Goal: Task Accomplishment & Management: Use online tool/utility

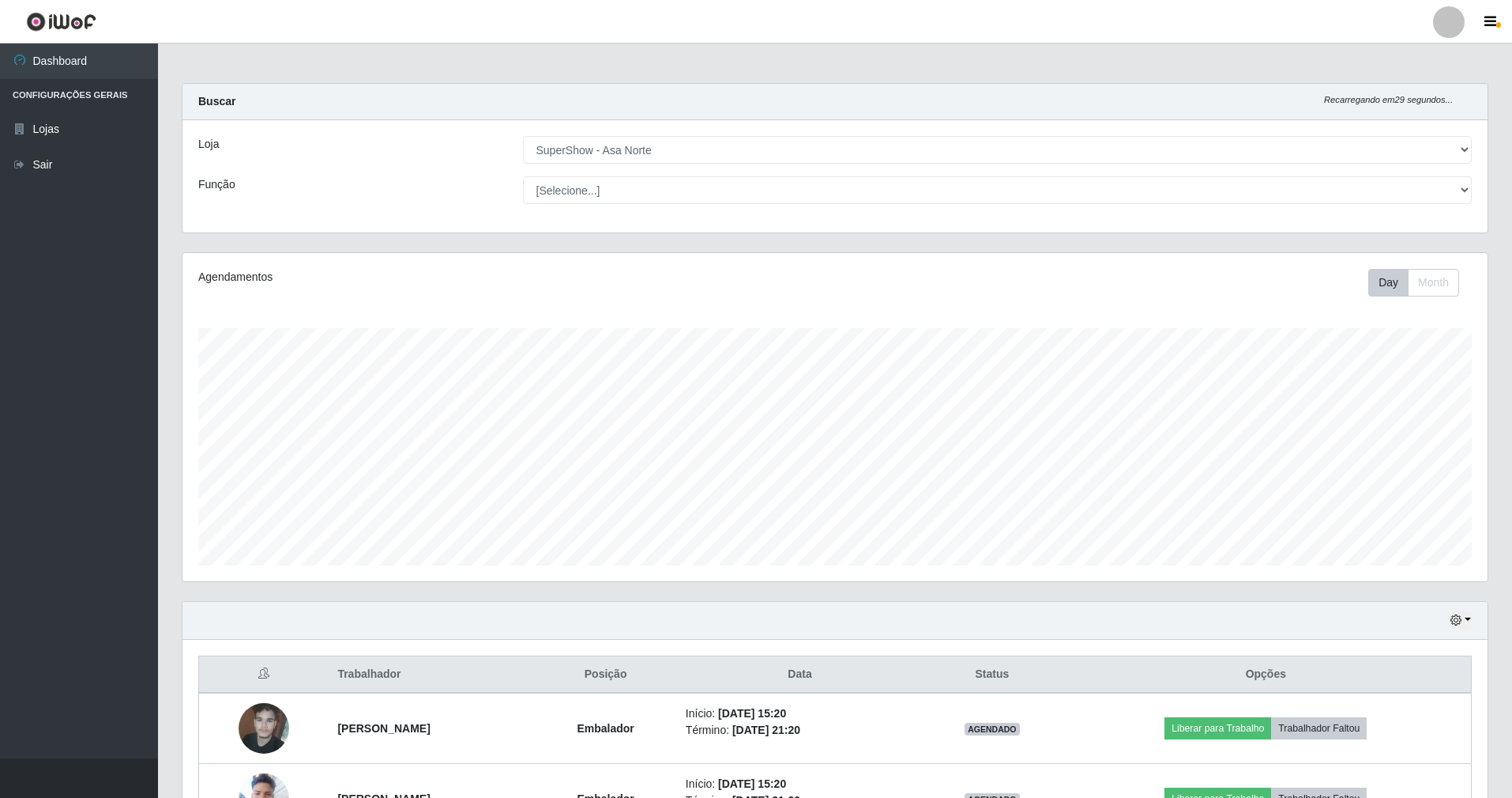
select select "71"
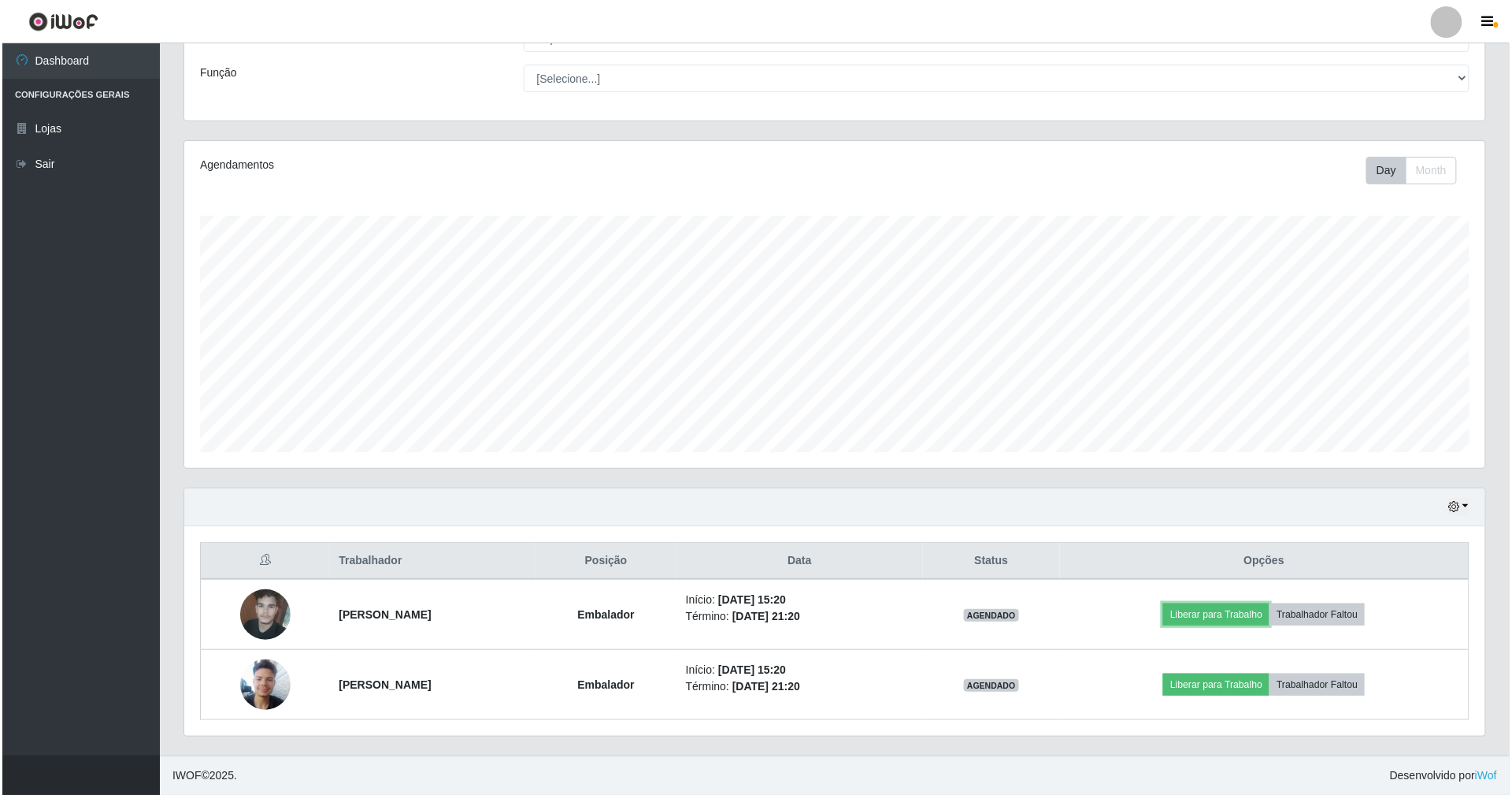
scroll to position [327, 1301]
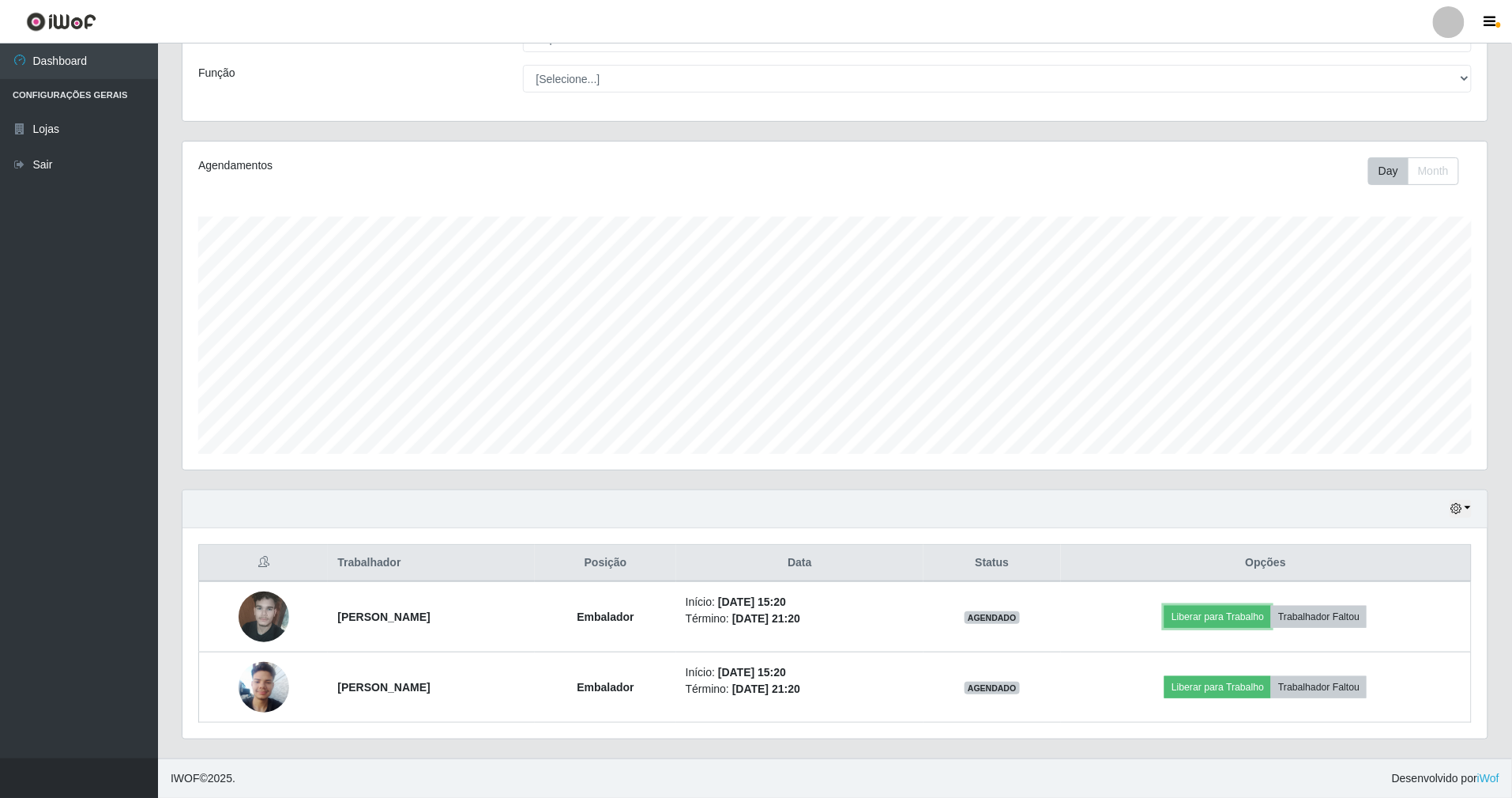
click at [1271, 608] on button "Liberar para Trabalho" at bounding box center [1217, 616] width 107 height 22
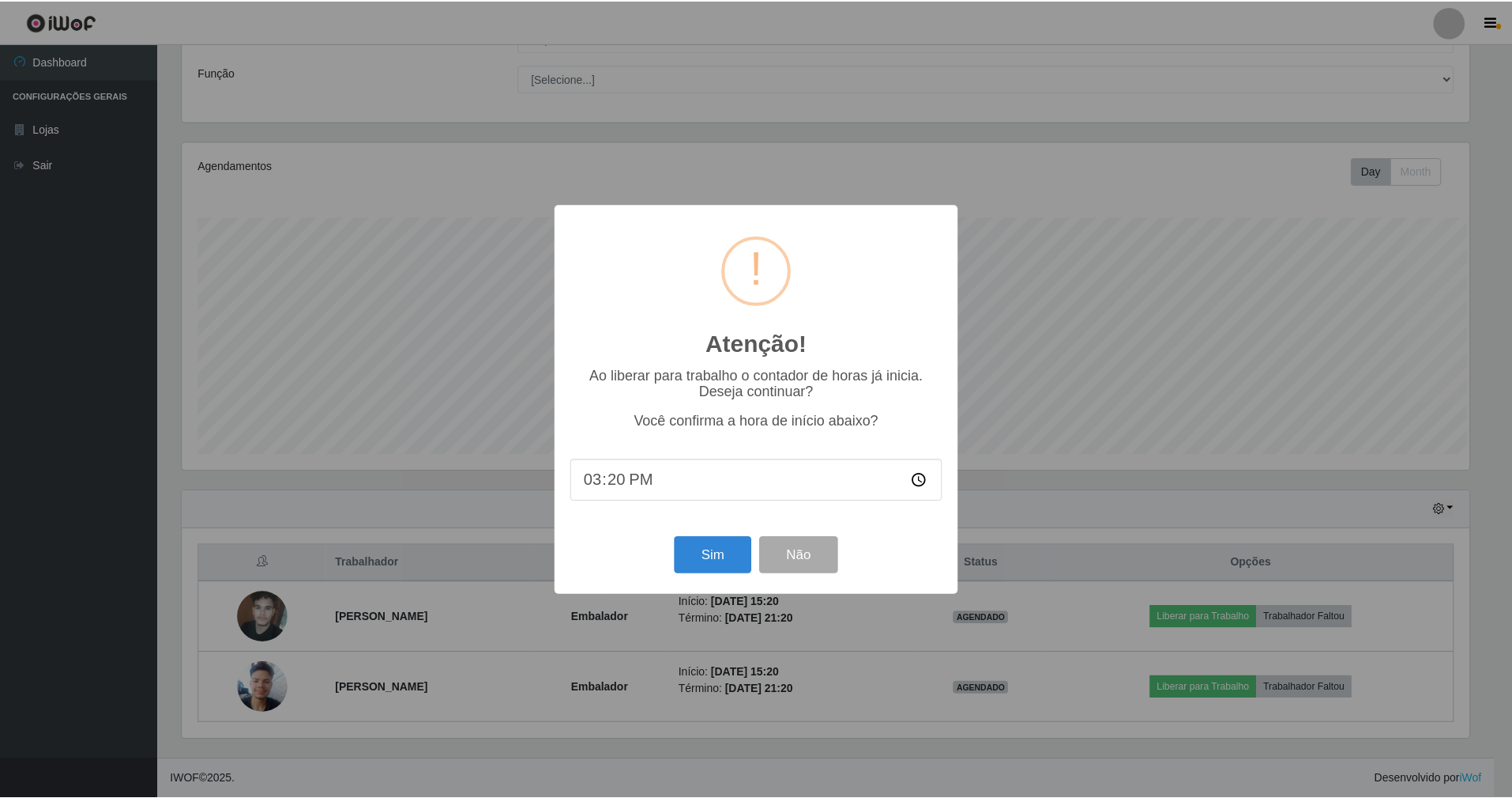
scroll to position [329, 1291]
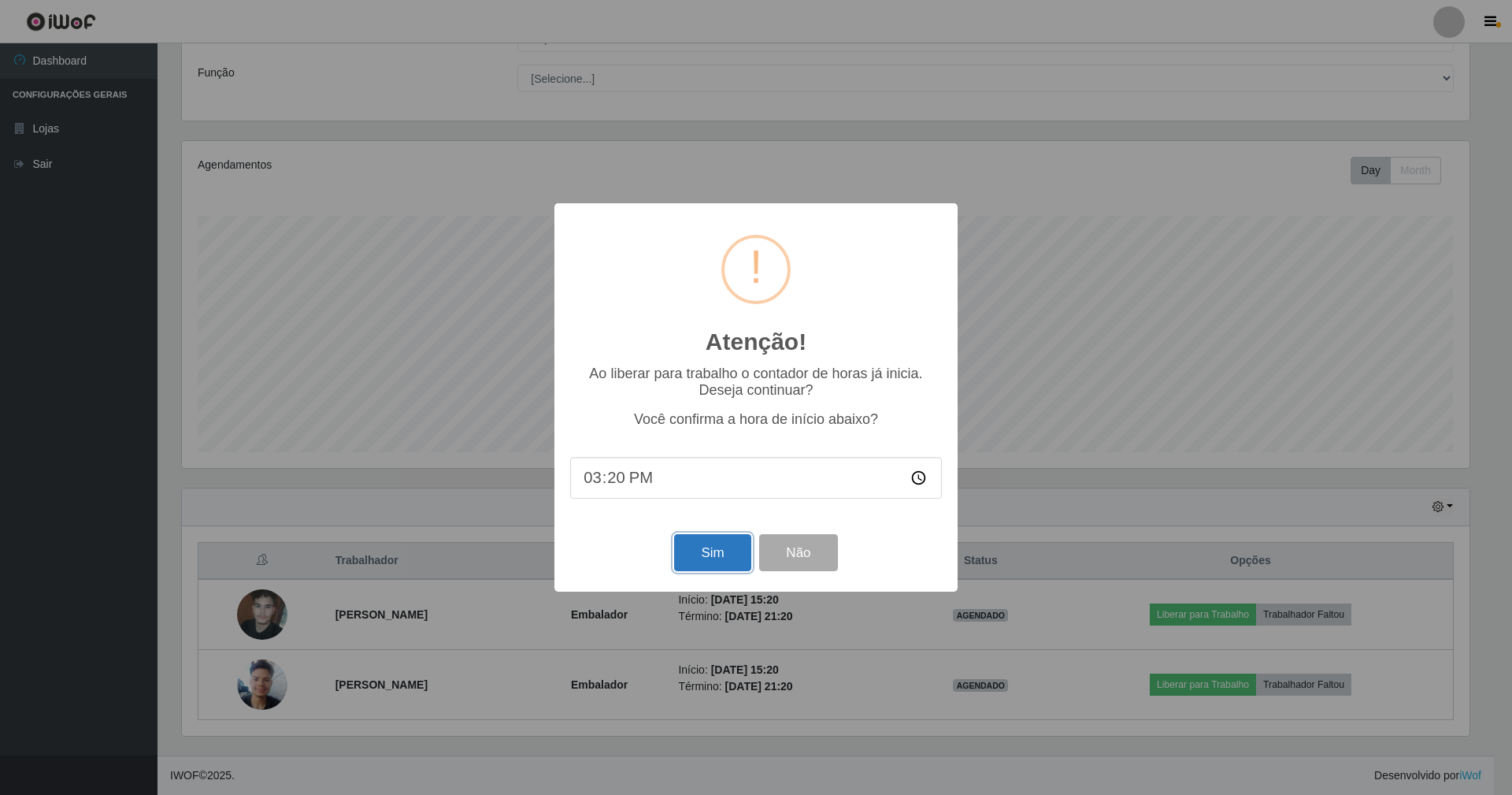
click at [723, 551] on button "Sim" at bounding box center [712, 552] width 76 height 37
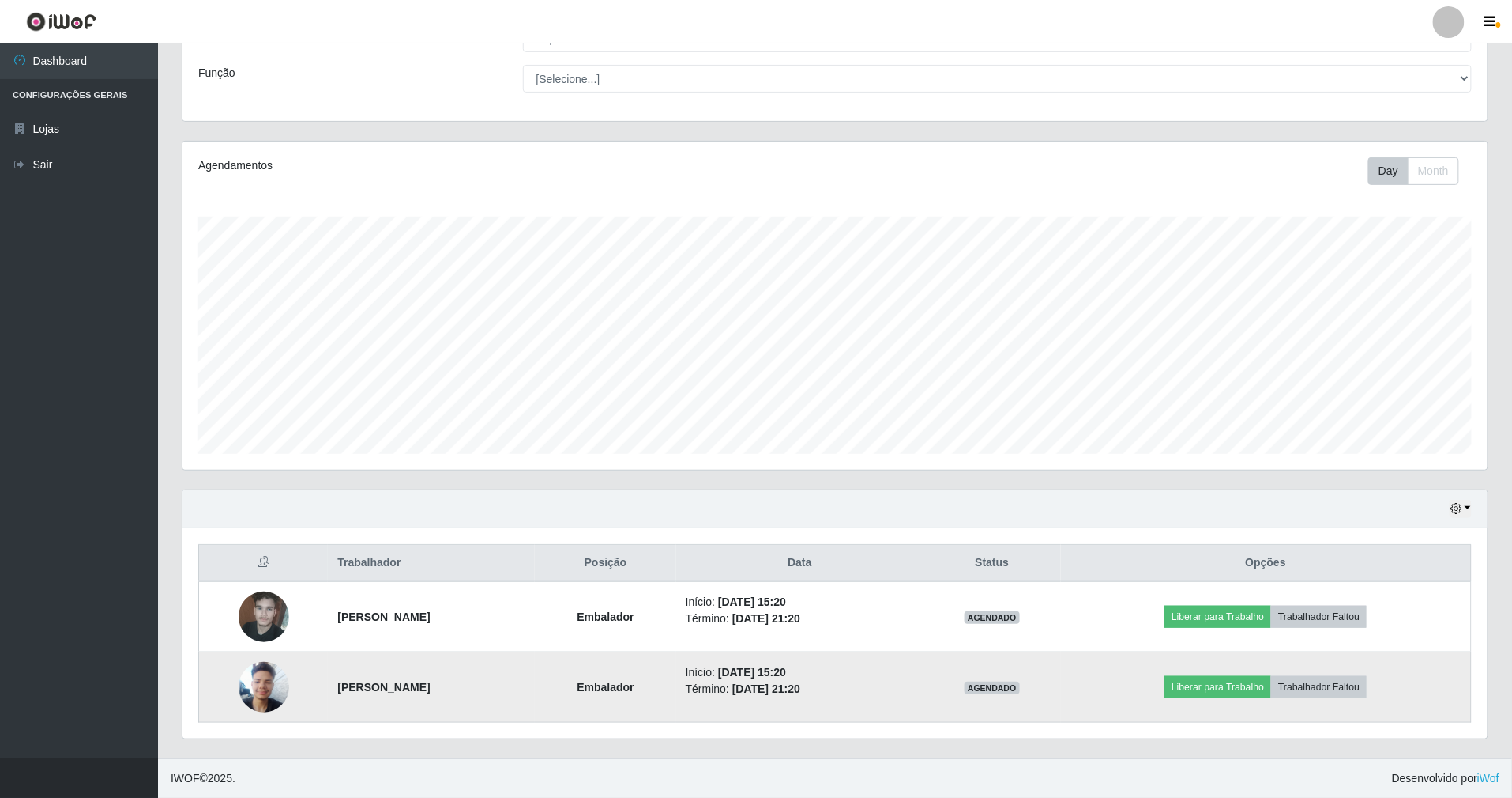
scroll to position [329, 1309]
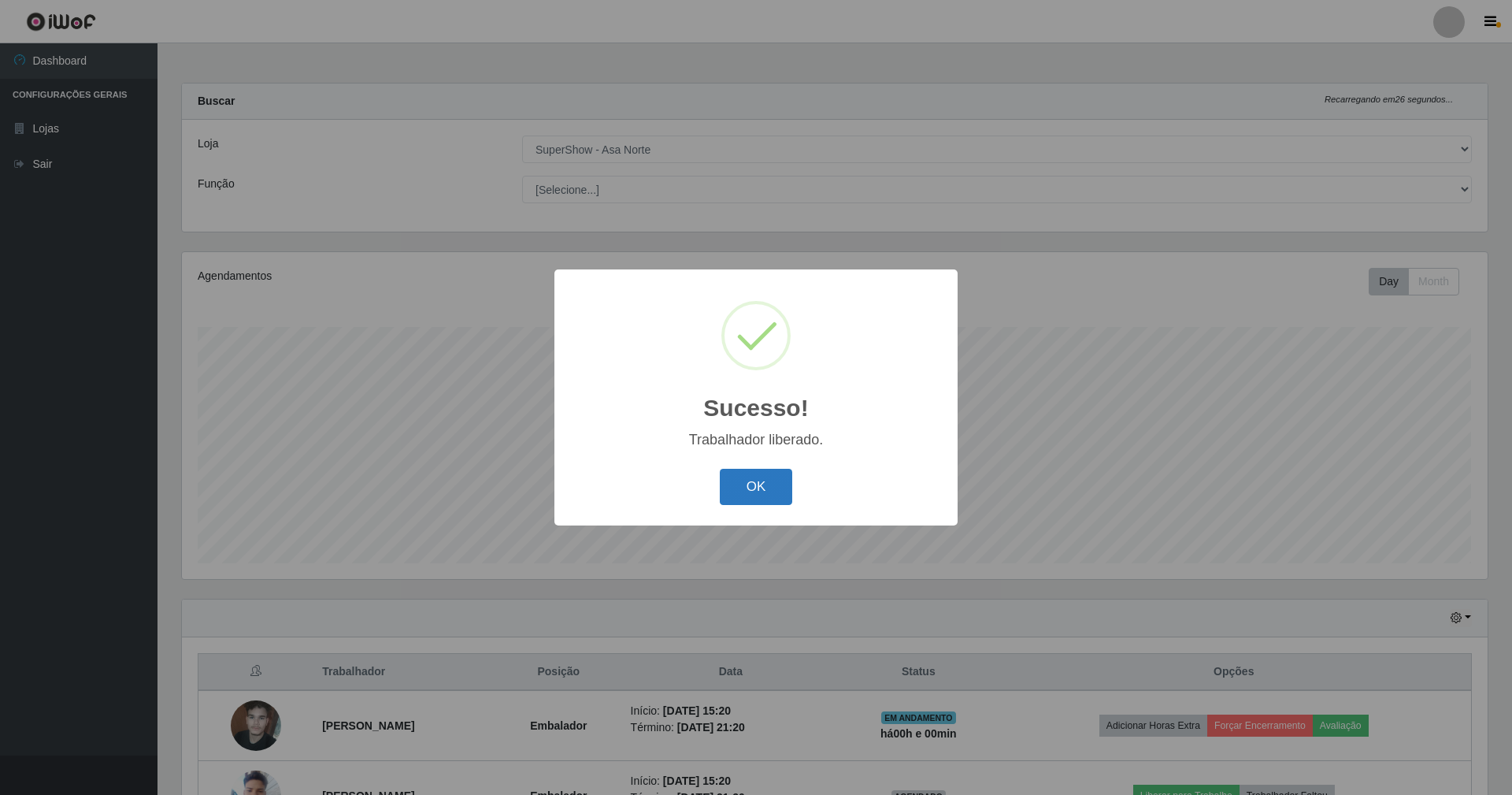
click at [757, 486] on button "OK" at bounding box center [756, 487] width 73 height 37
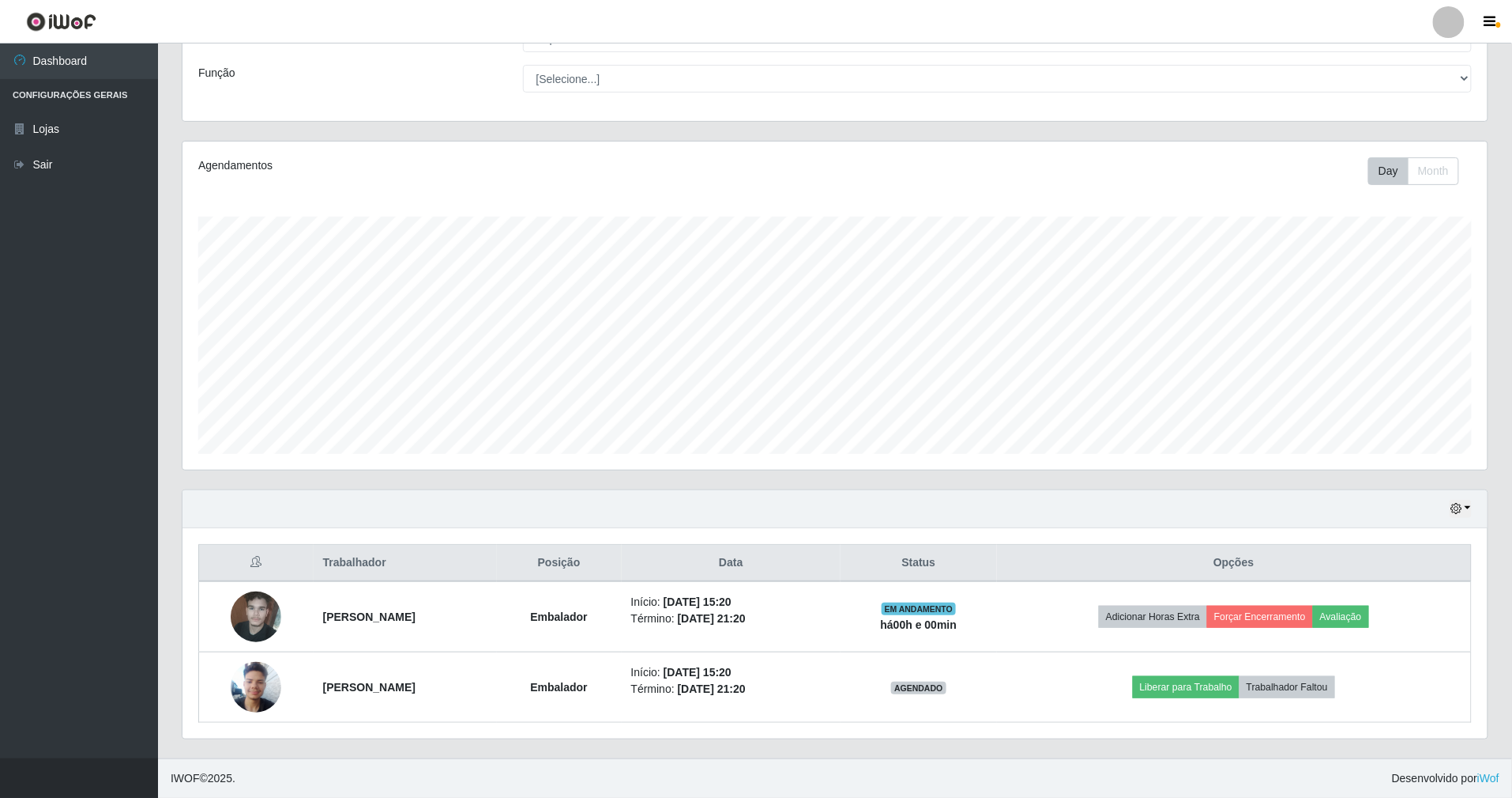
scroll to position [114, 0]
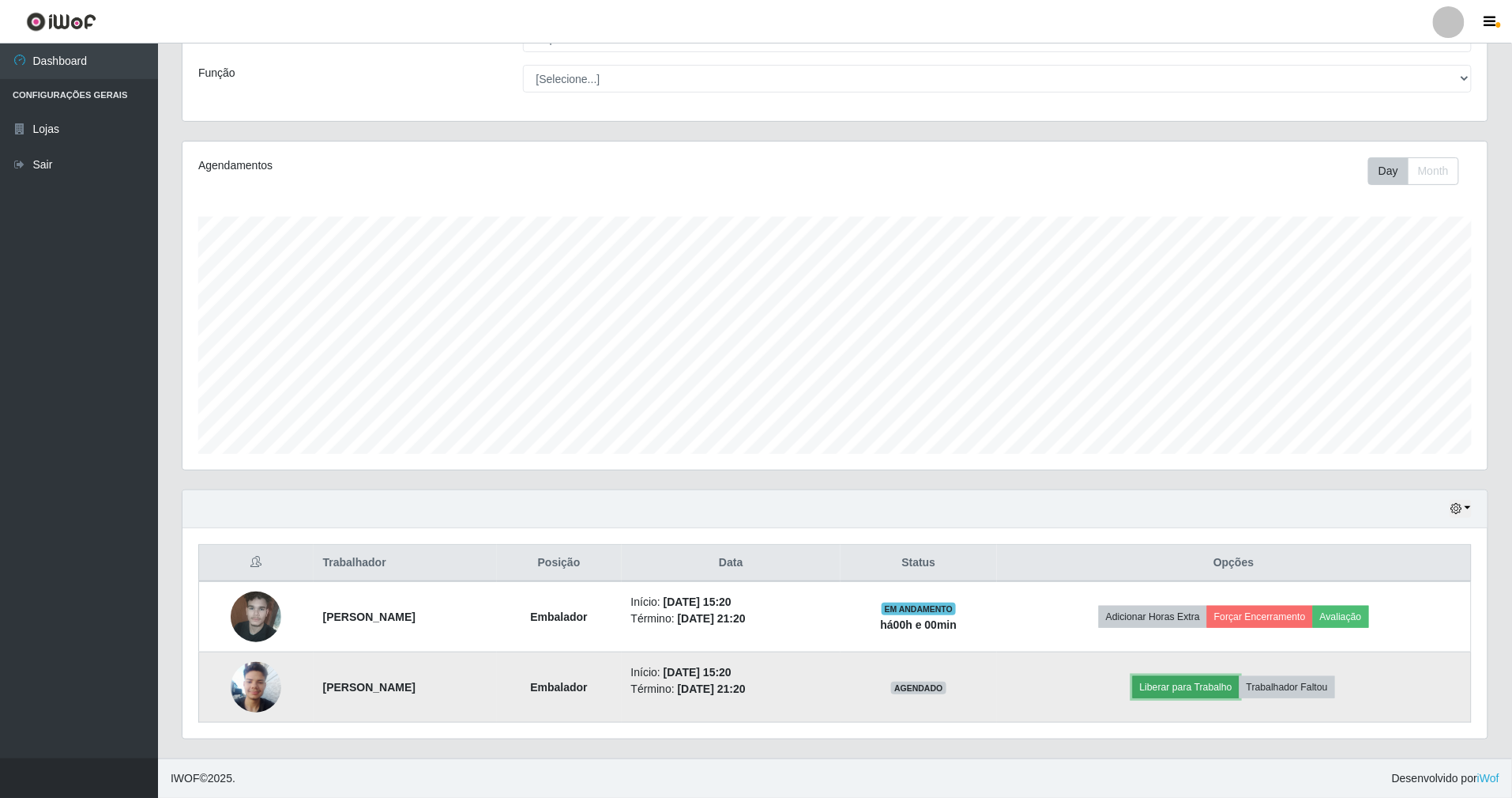
click at [1197, 687] on button "Liberar para Trabalho" at bounding box center [1186, 687] width 107 height 22
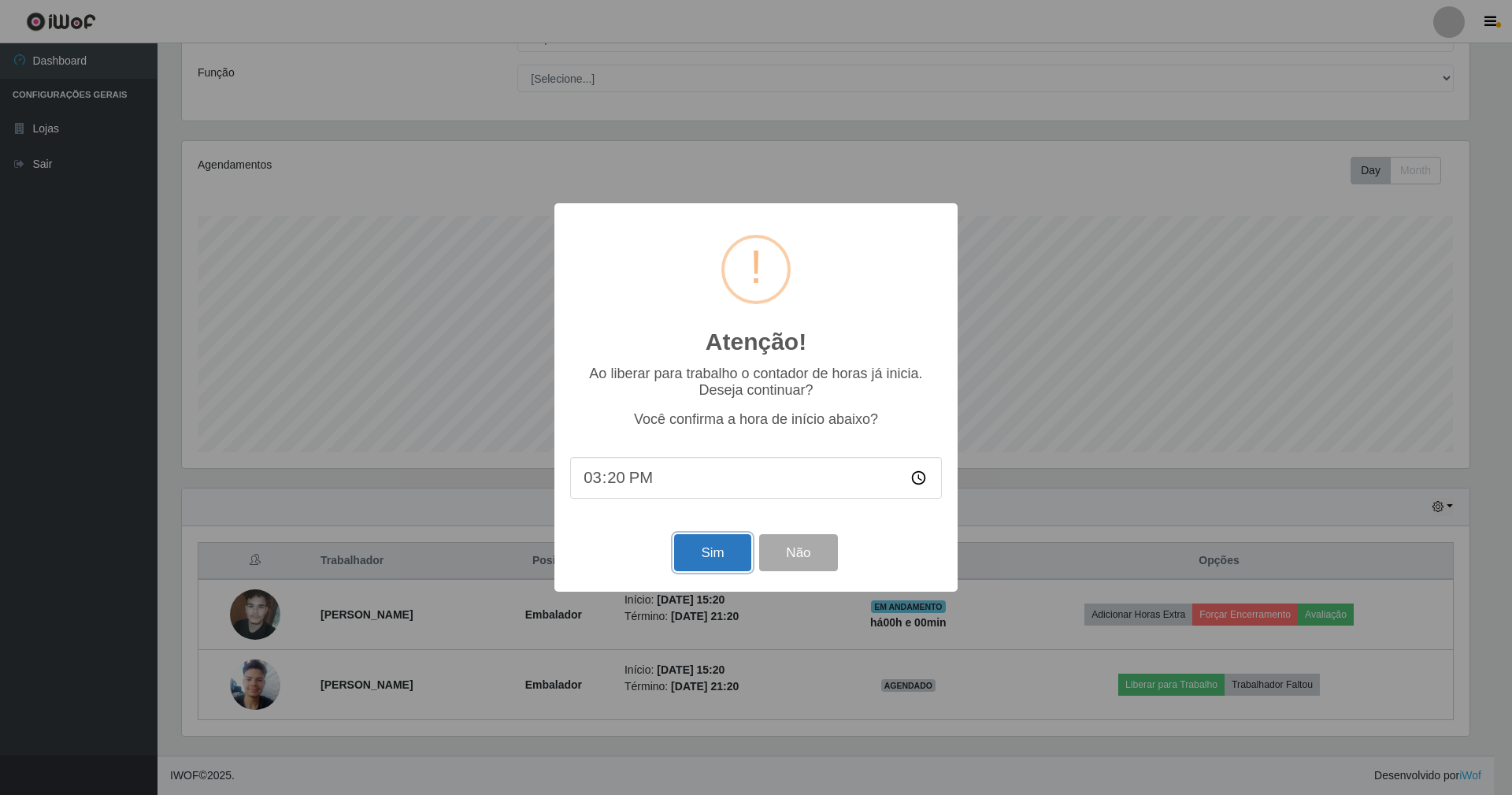
click at [703, 549] on button "Sim" at bounding box center [712, 552] width 76 height 37
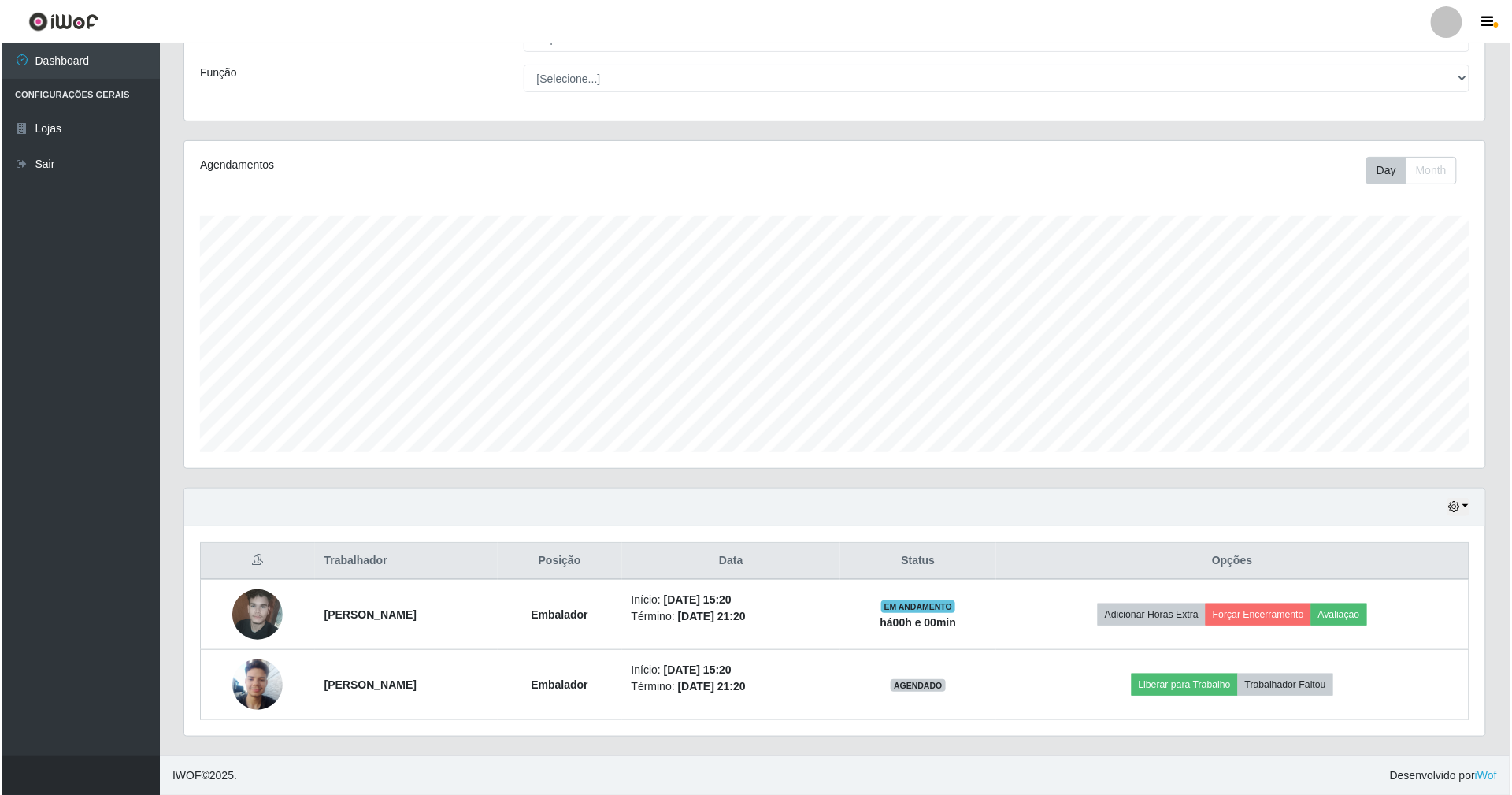
scroll to position [327, 1304]
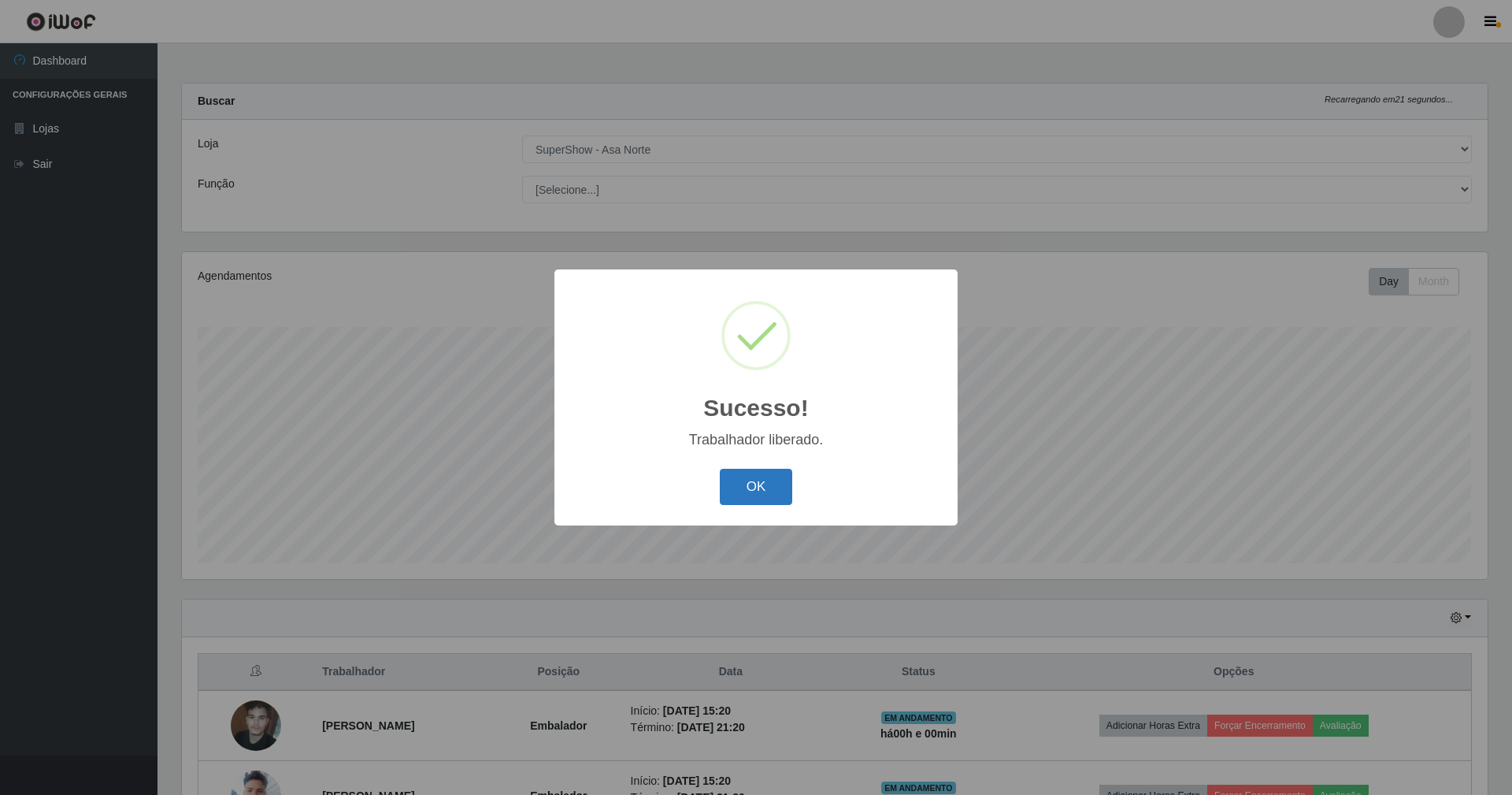
click at [767, 487] on button "OK" at bounding box center [756, 487] width 73 height 37
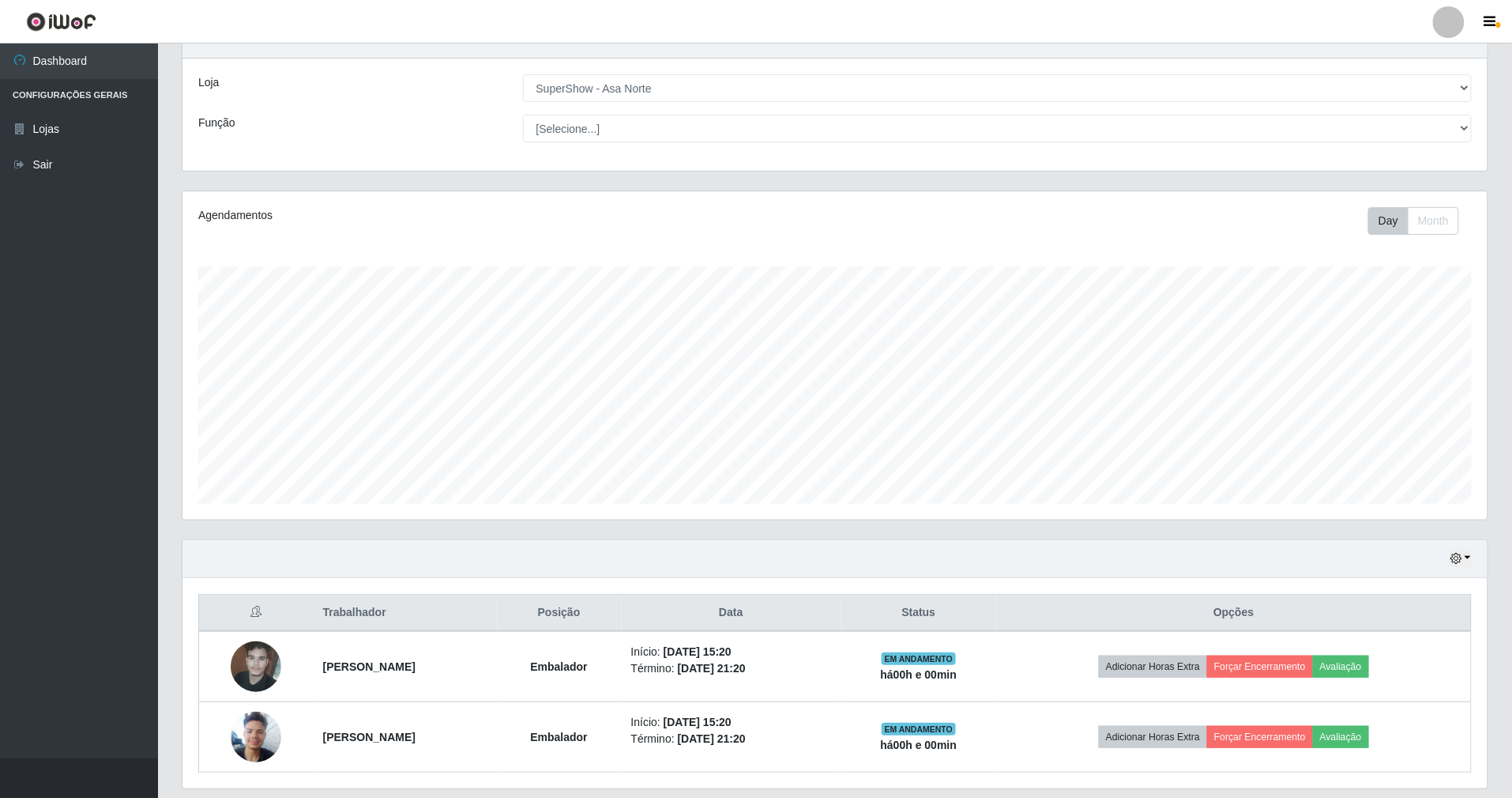
scroll to position [114, 0]
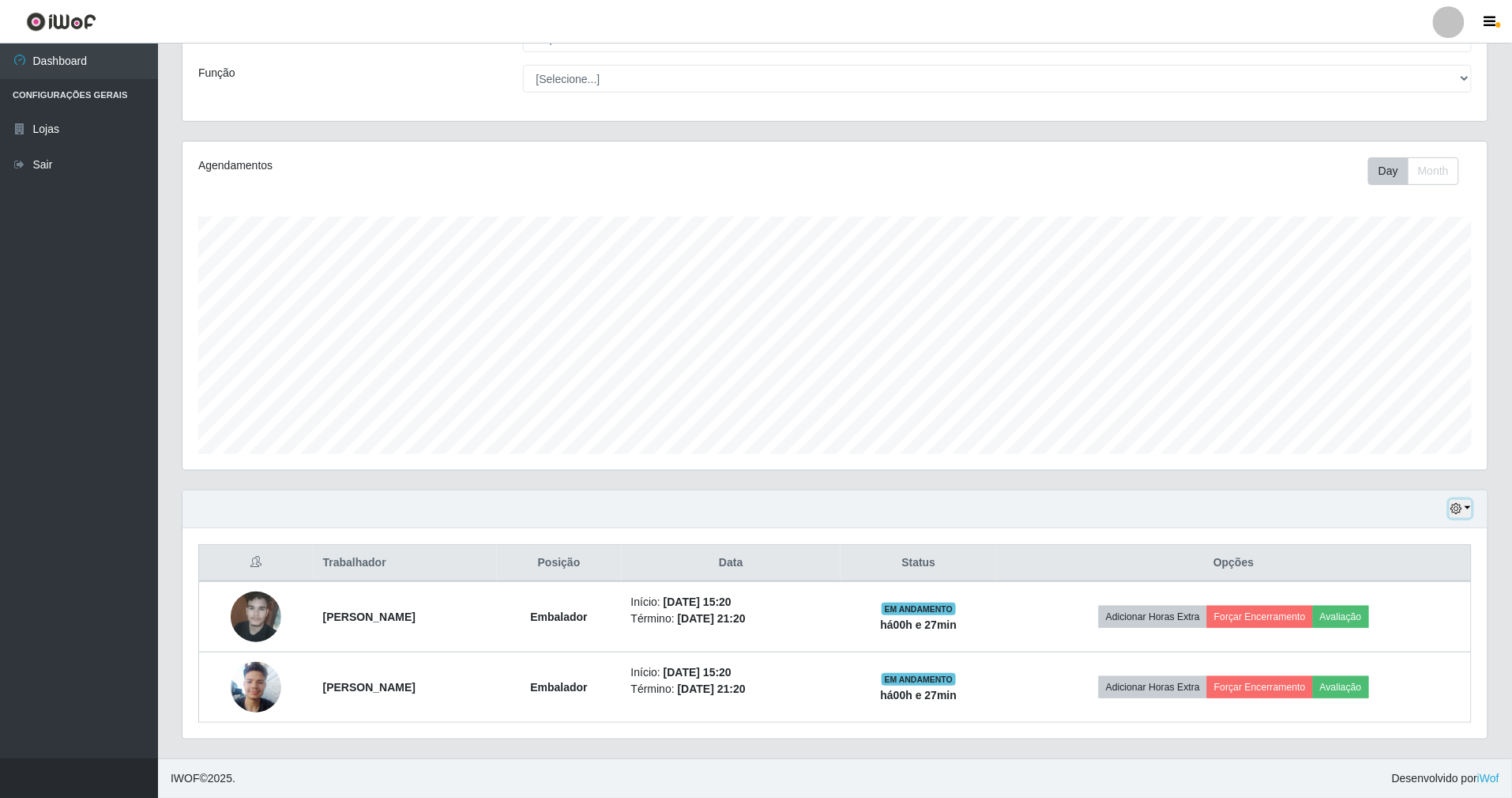
click at [1461, 503] on icon "button" at bounding box center [1455, 508] width 11 height 11
click at [1435, 573] on button "1 dia" at bounding box center [1409, 570] width 125 height 33
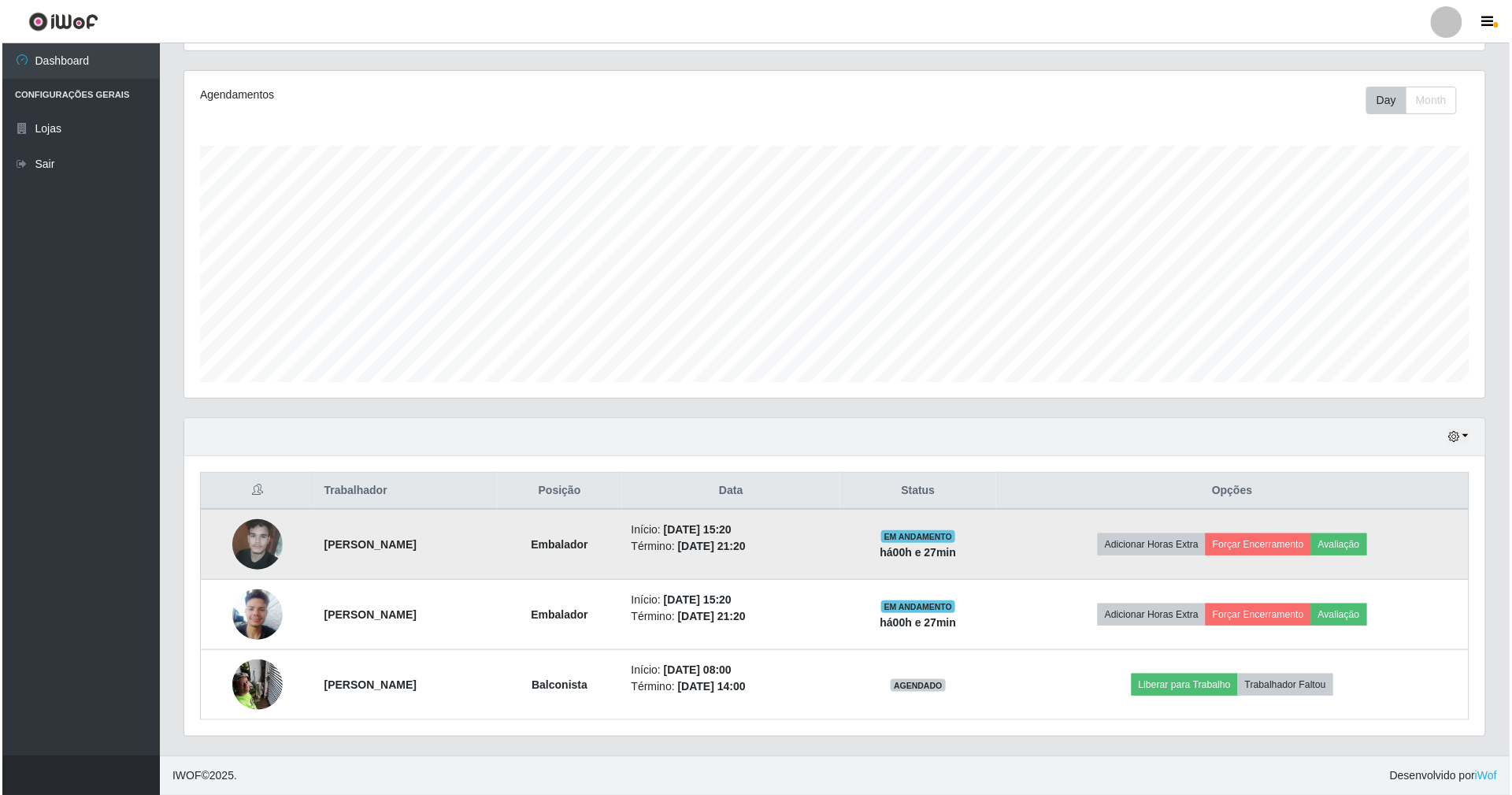
scroll to position [184, 0]
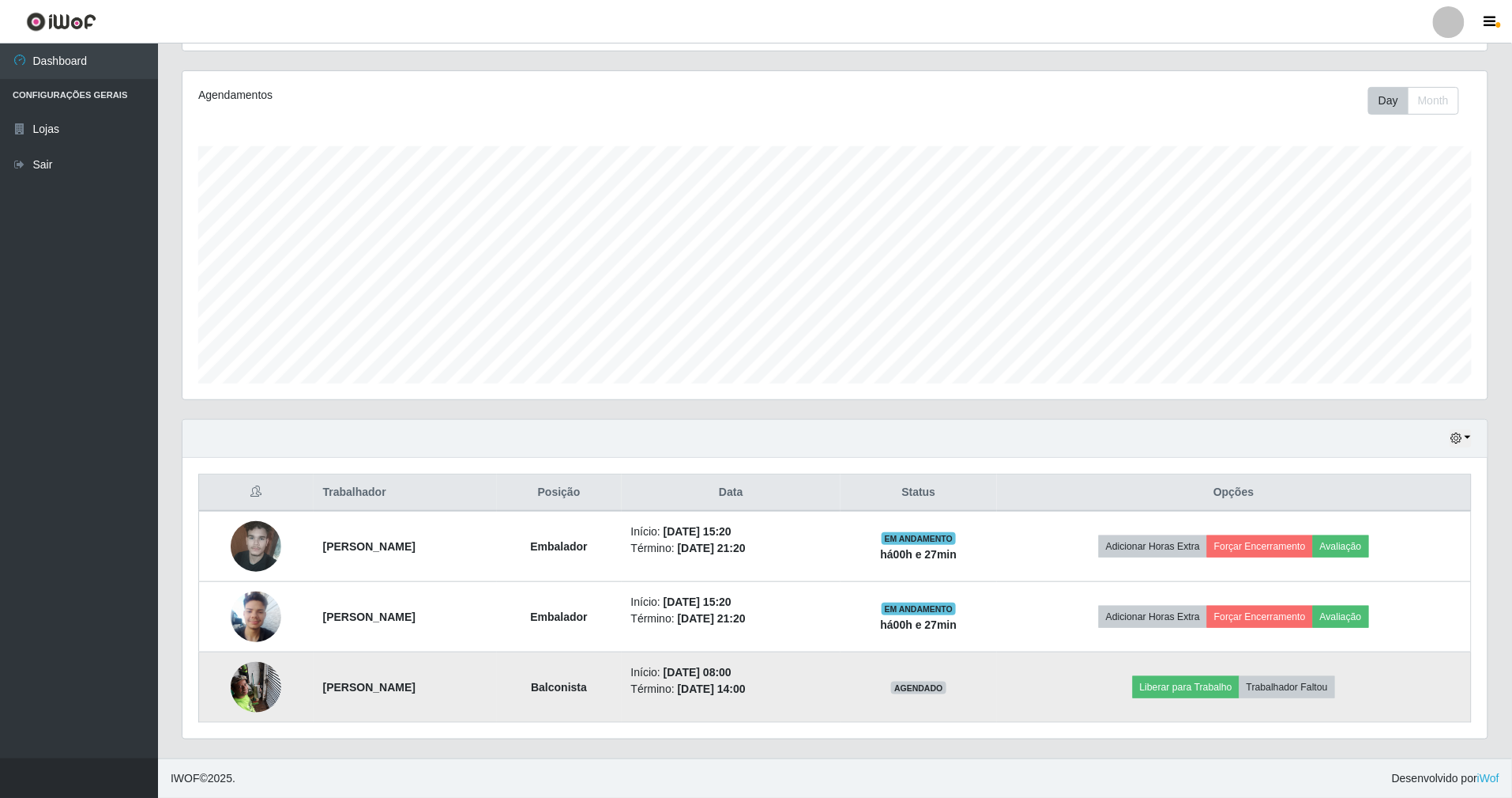
click at [249, 687] on img at bounding box center [256, 687] width 51 height 67
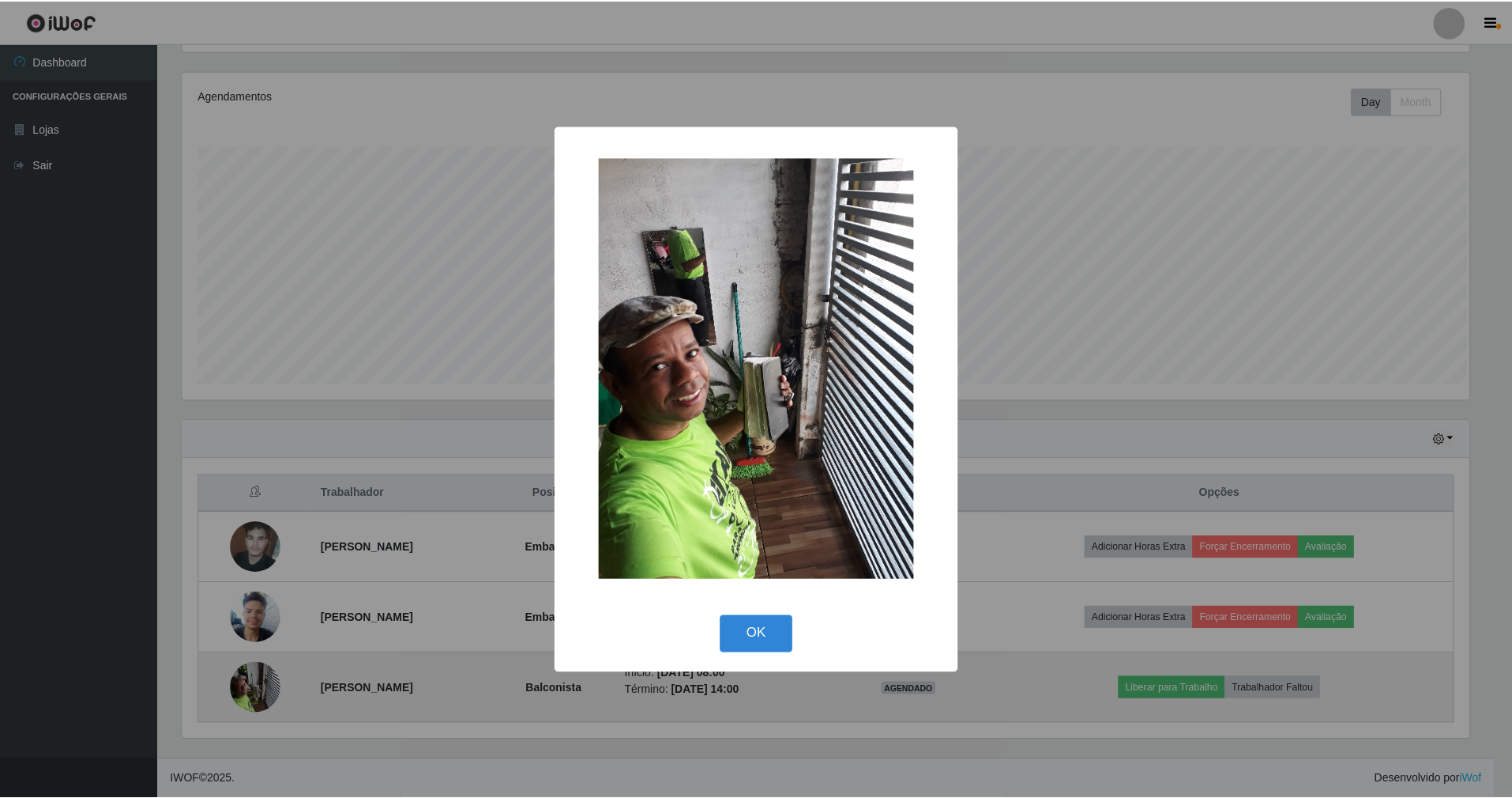
scroll to position [329, 1291]
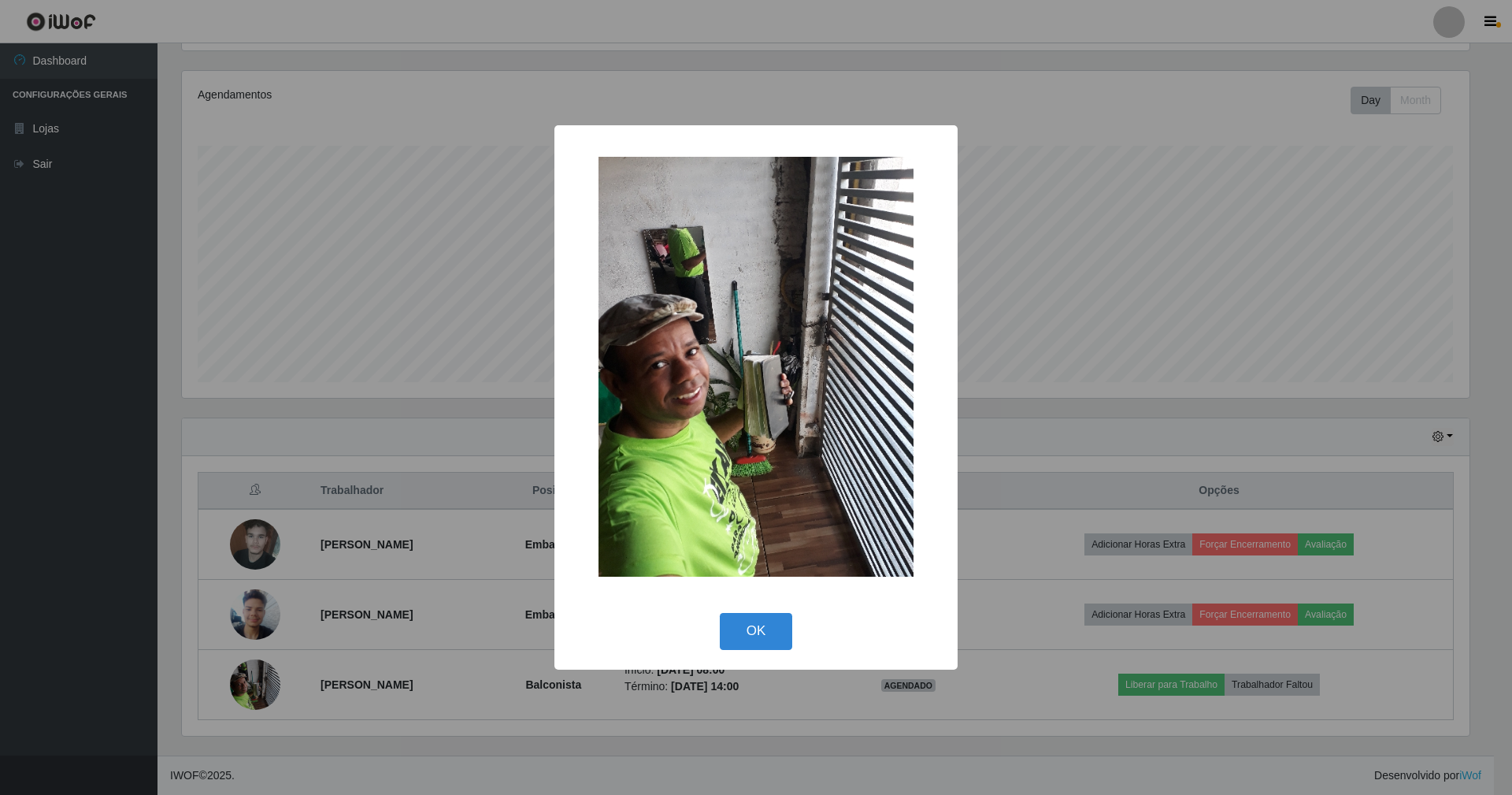
click at [460, 461] on div "× OK Cancel" at bounding box center [756, 398] width 1512 height 795
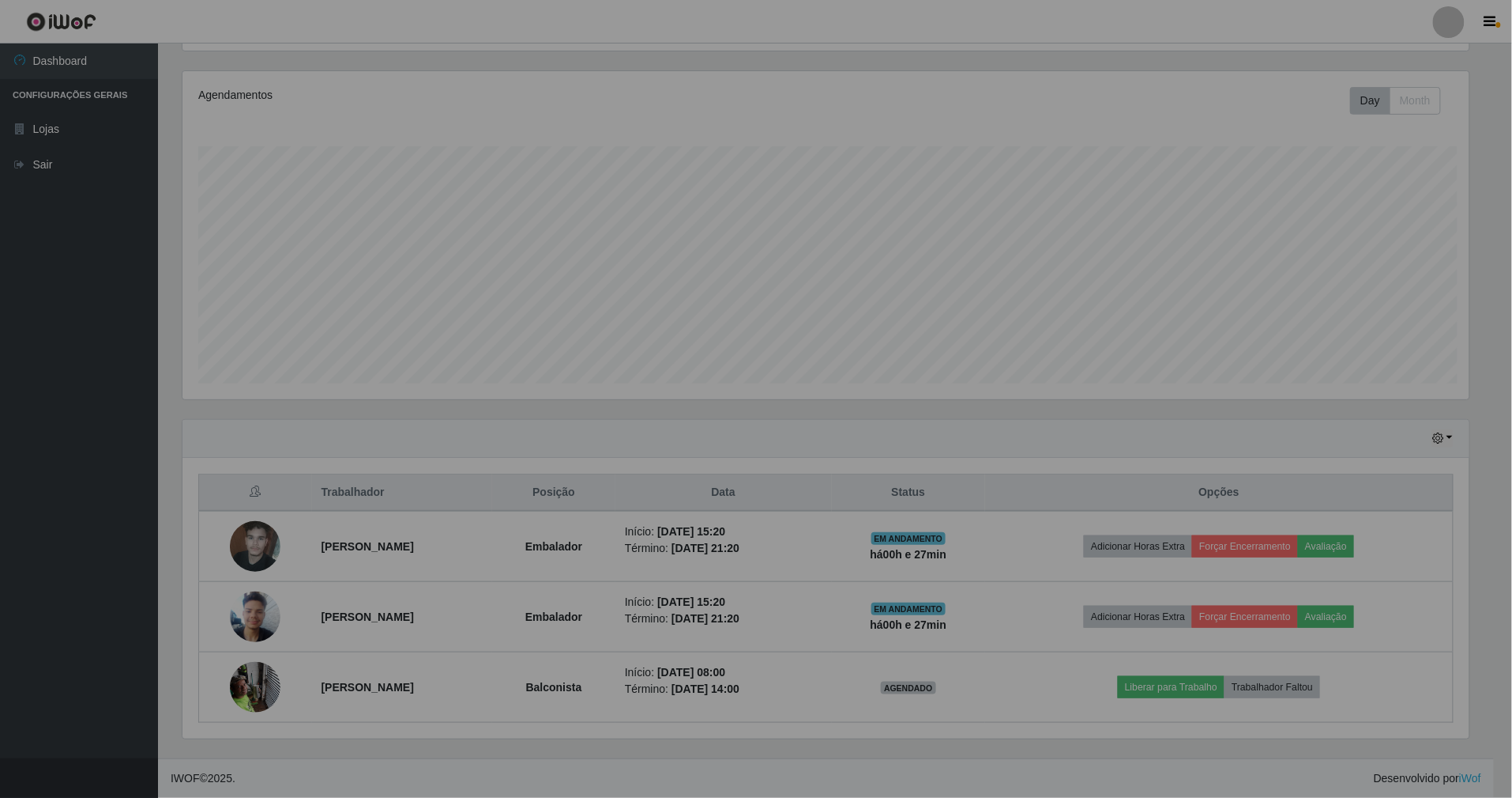
scroll to position [329, 1305]
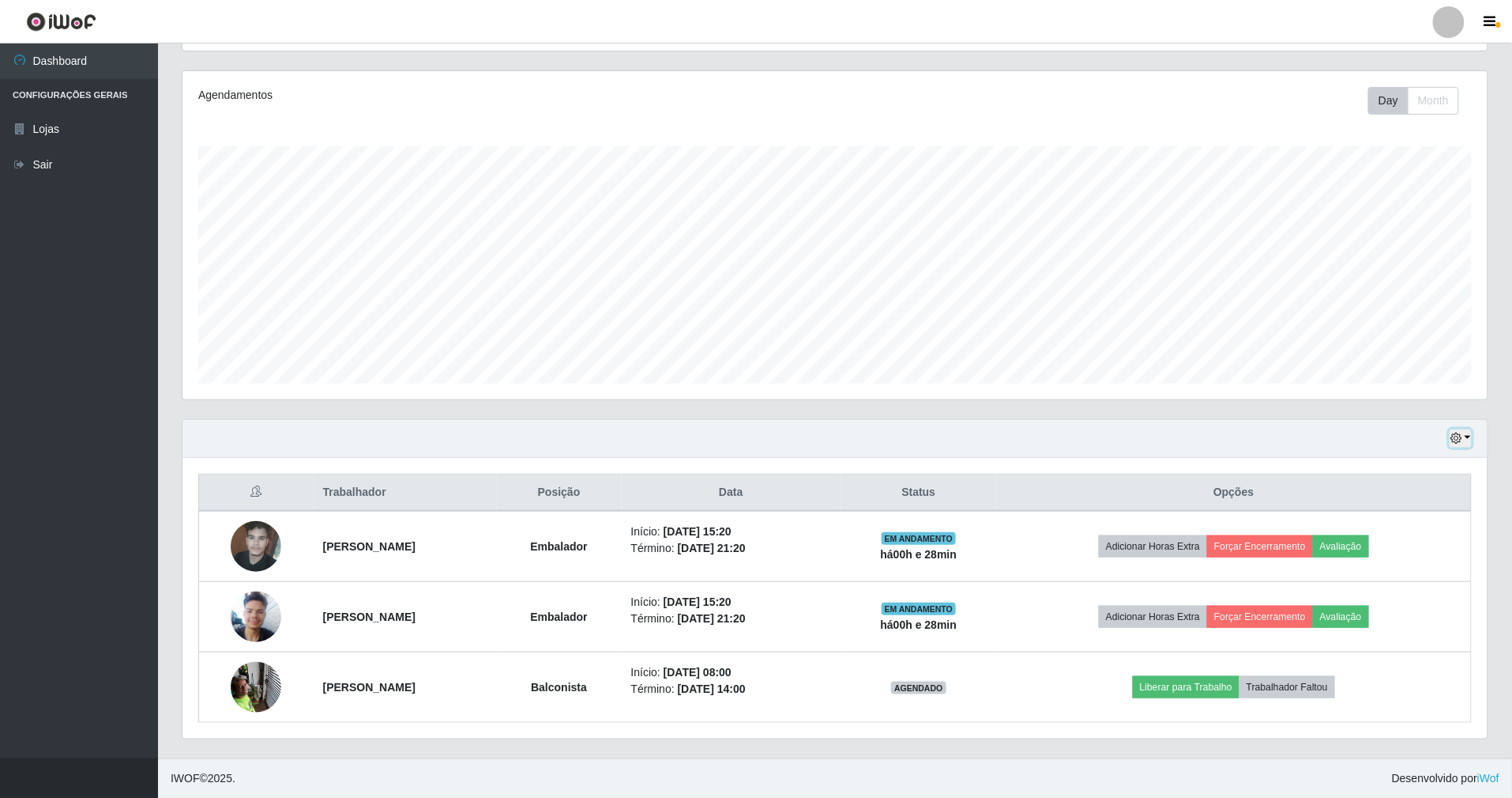
click at [1452, 437] on icon "button" at bounding box center [1455, 437] width 11 height 11
click at [1407, 526] on button "3 dias" at bounding box center [1409, 533] width 125 height 33
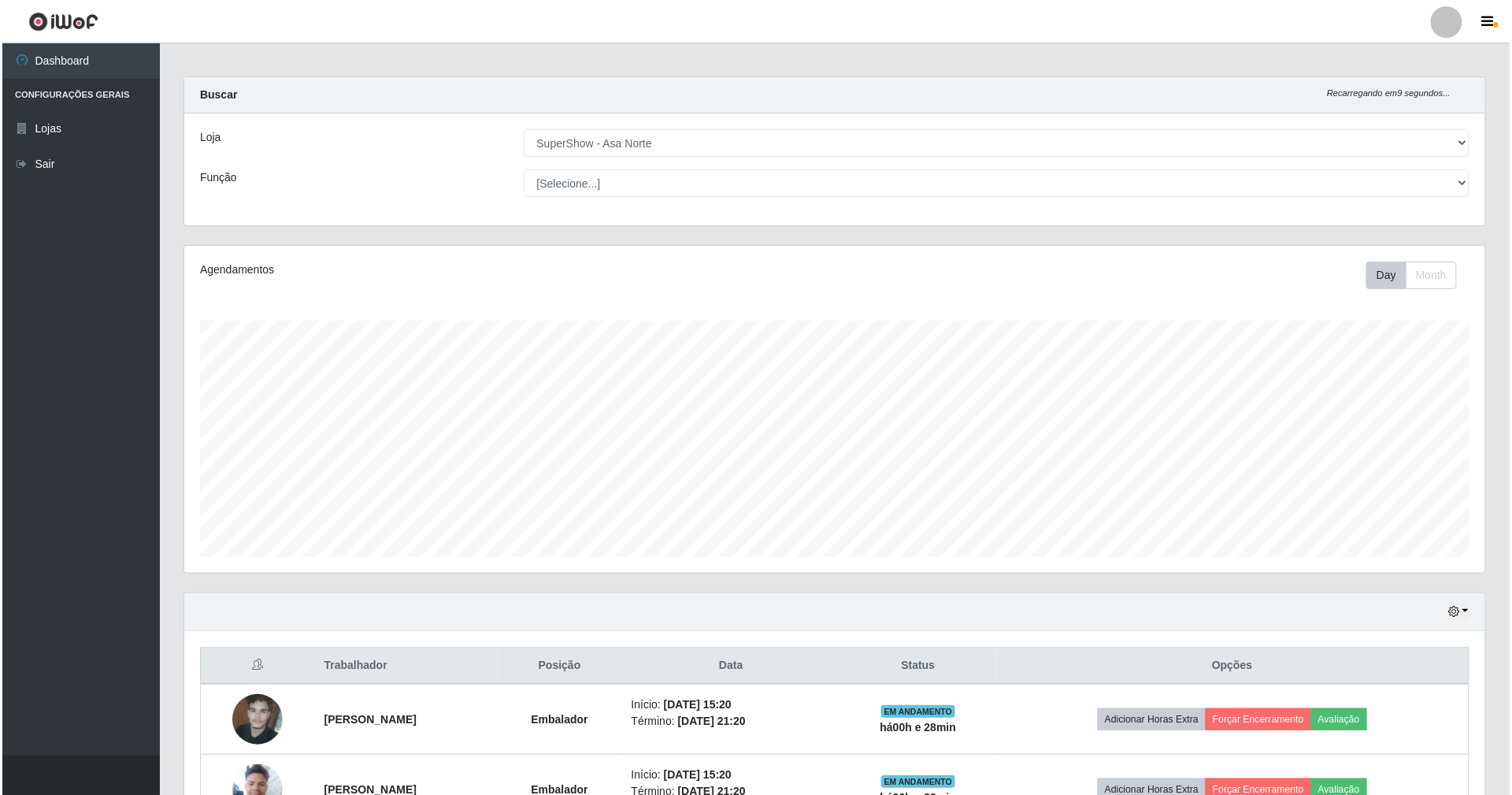
scroll to position [0, 0]
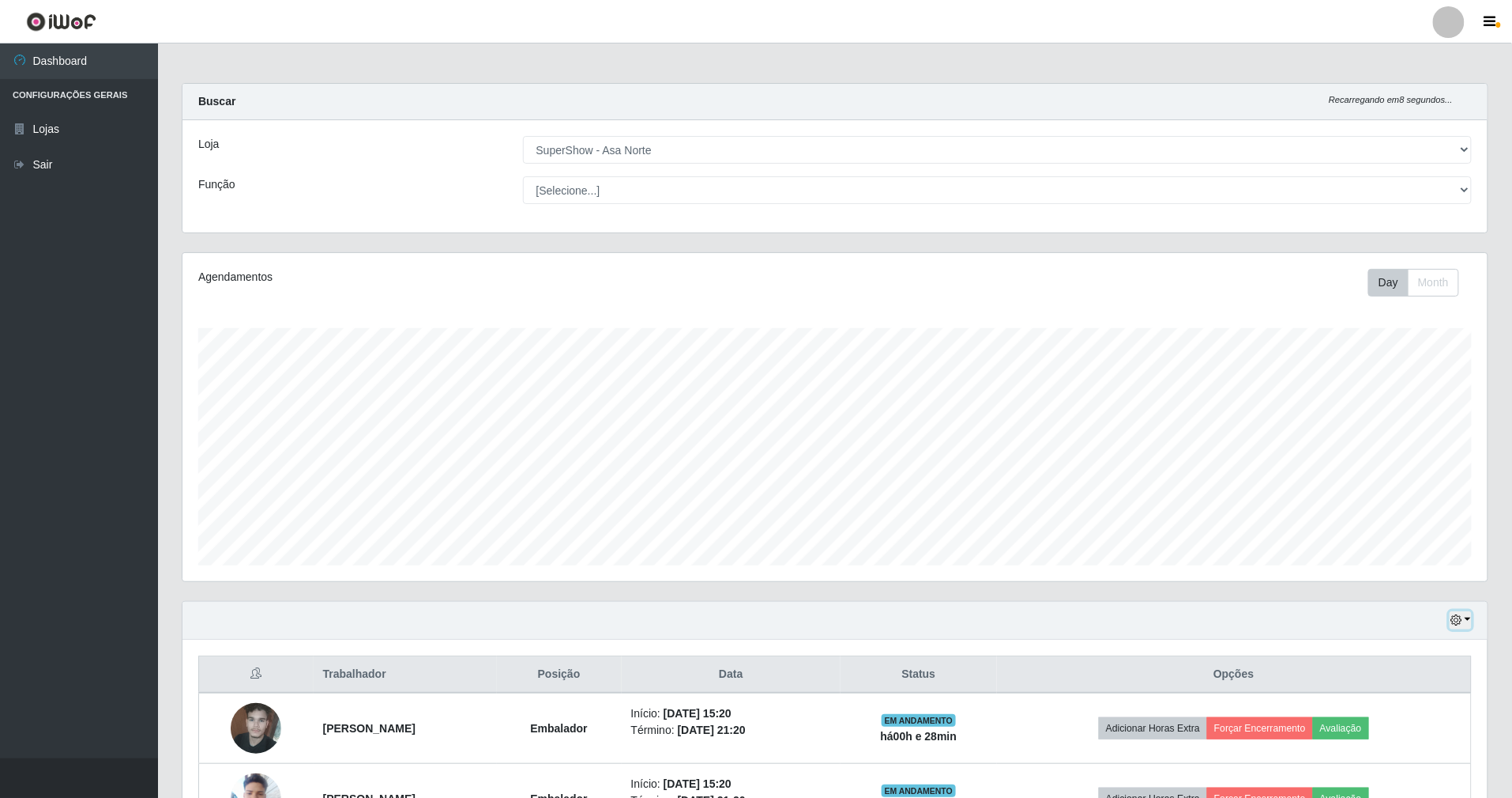
click at [1457, 617] on icon "button" at bounding box center [1455, 619] width 11 height 11
click at [1414, 463] on button "Hoje" at bounding box center [1409, 460] width 125 height 33
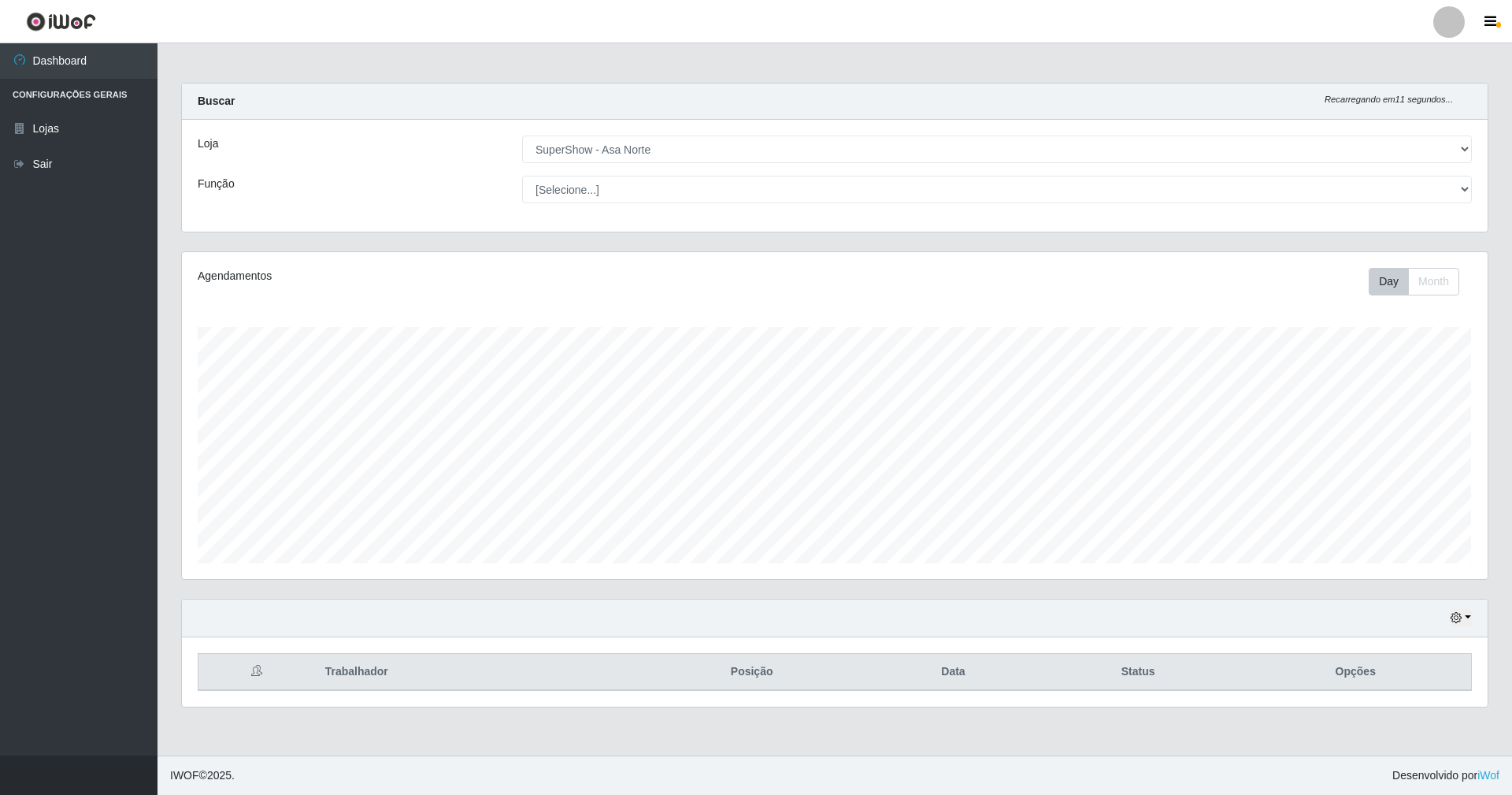
scroll to position [787204, 786200]
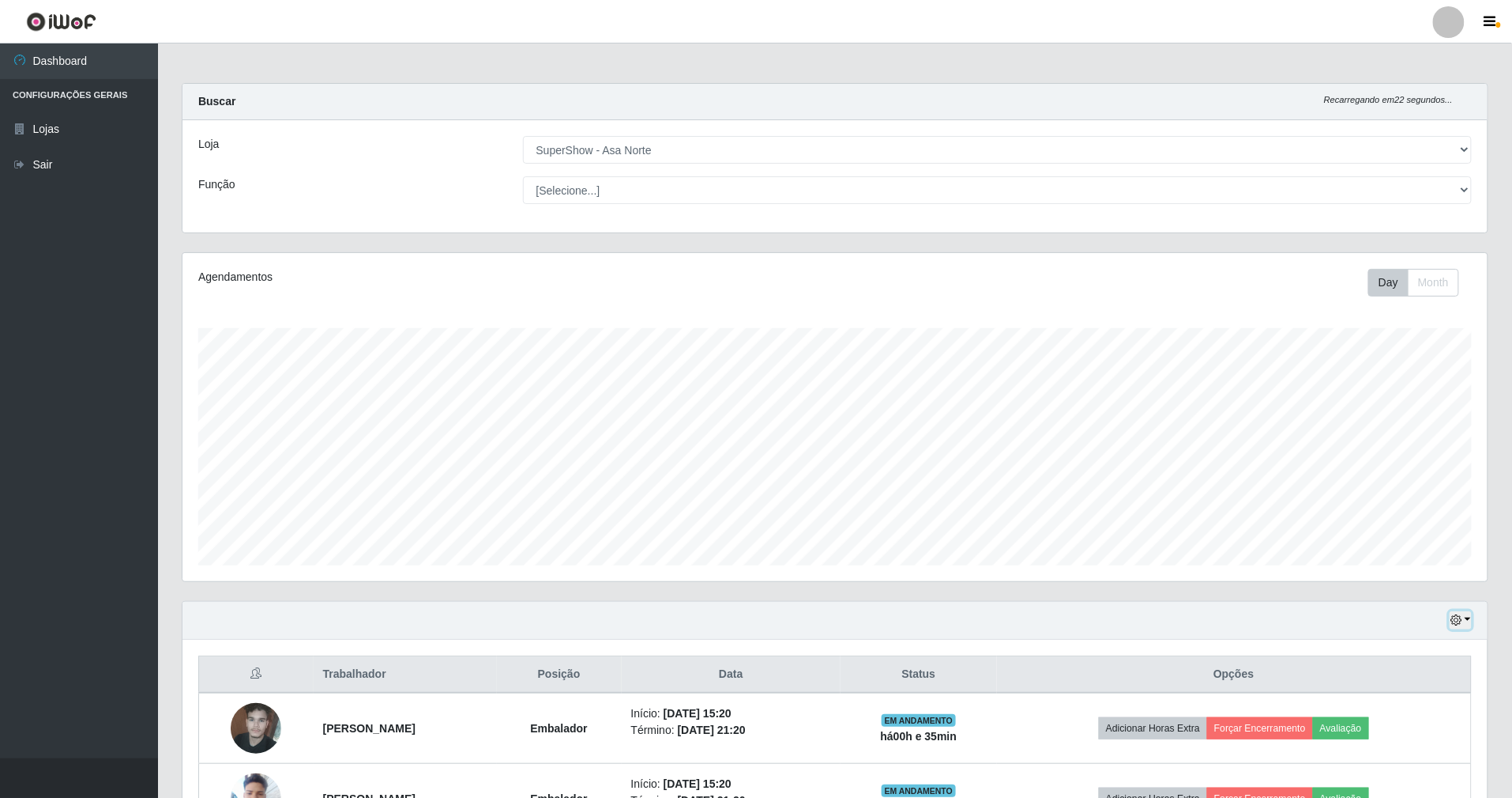
click at [1461, 620] on button "button" at bounding box center [1460, 620] width 22 height 19
click at [1429, 495] on button "1 dia" at bounding box center [1409, 493] width 125 height 33
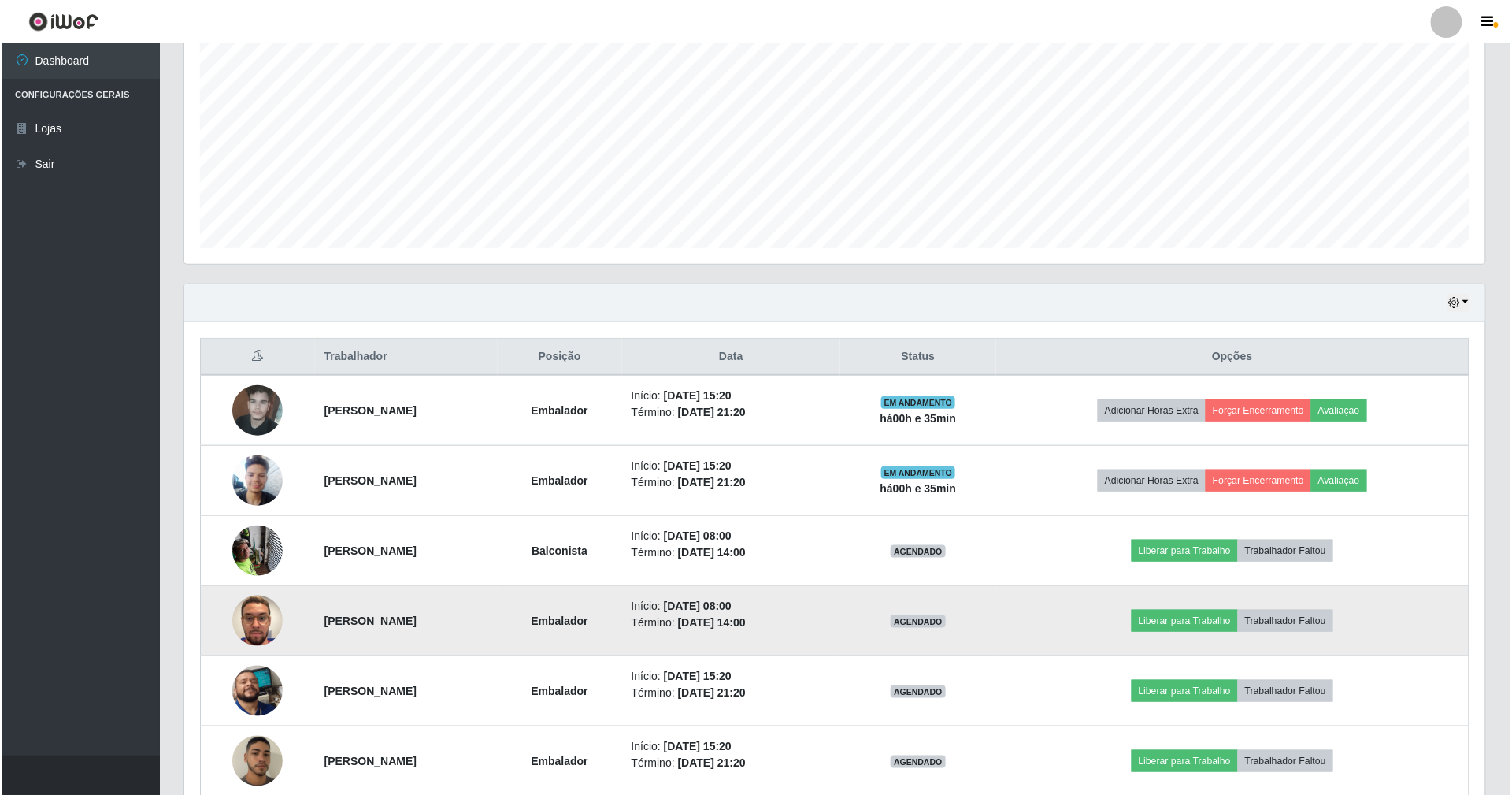
scroll to position [396, 0]
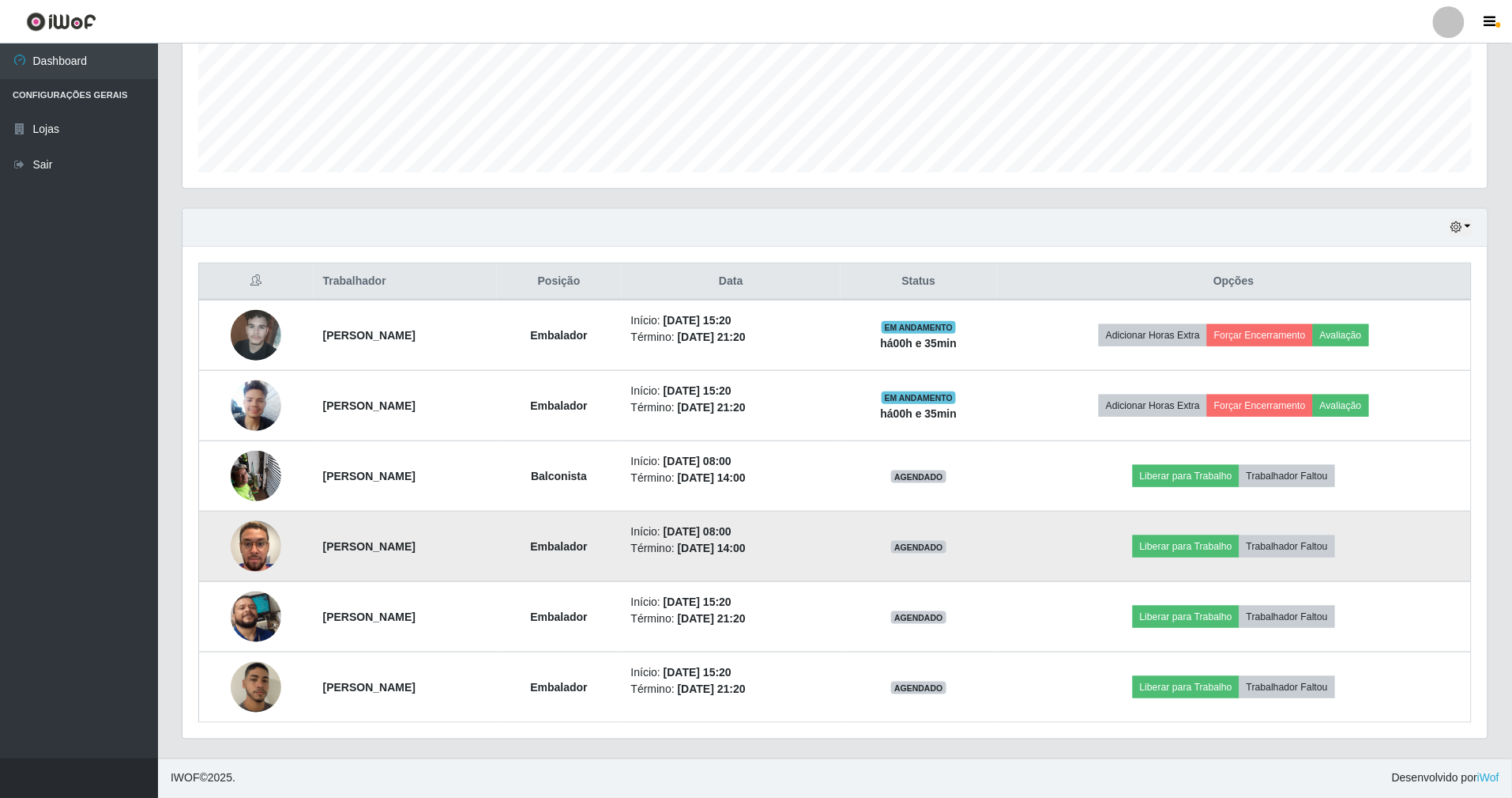
click at [262, 547] on img at bounding box center [256, 546] width 51 height 90
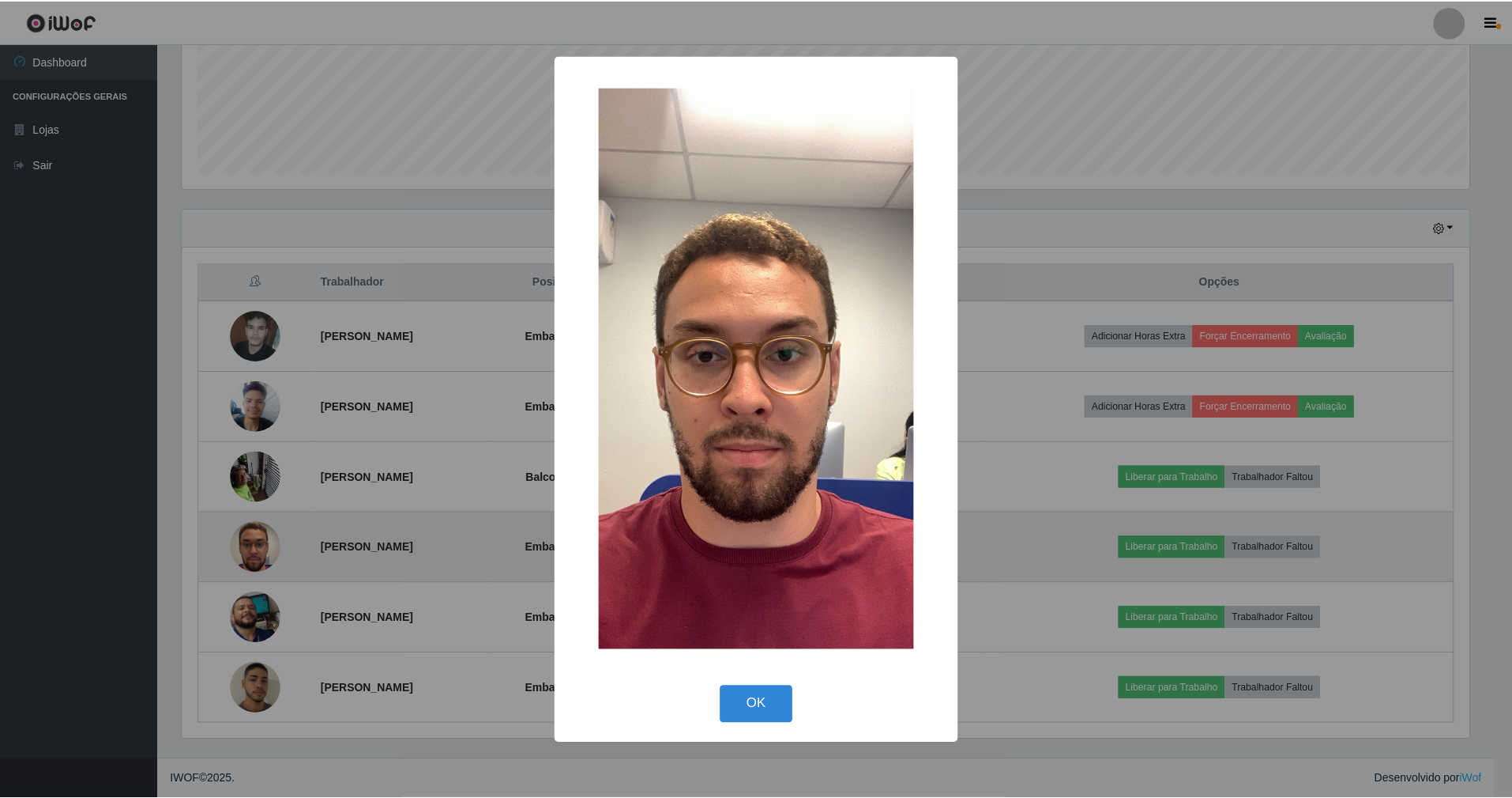
scroll to position [329, 1291]
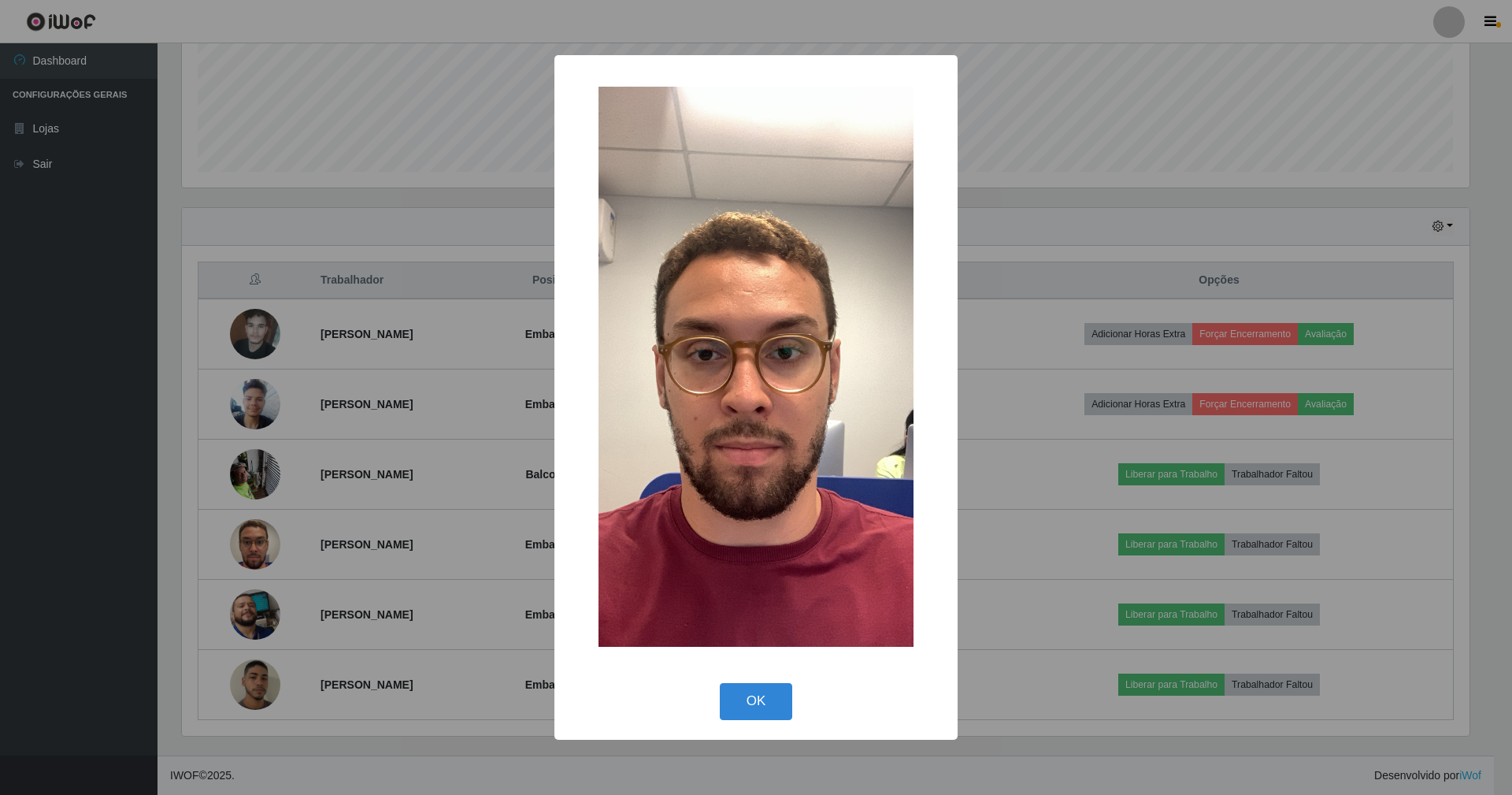
click at [487, 467] on div "× OK Cancel" at bounding box center [756, 398] width 1512 height 795
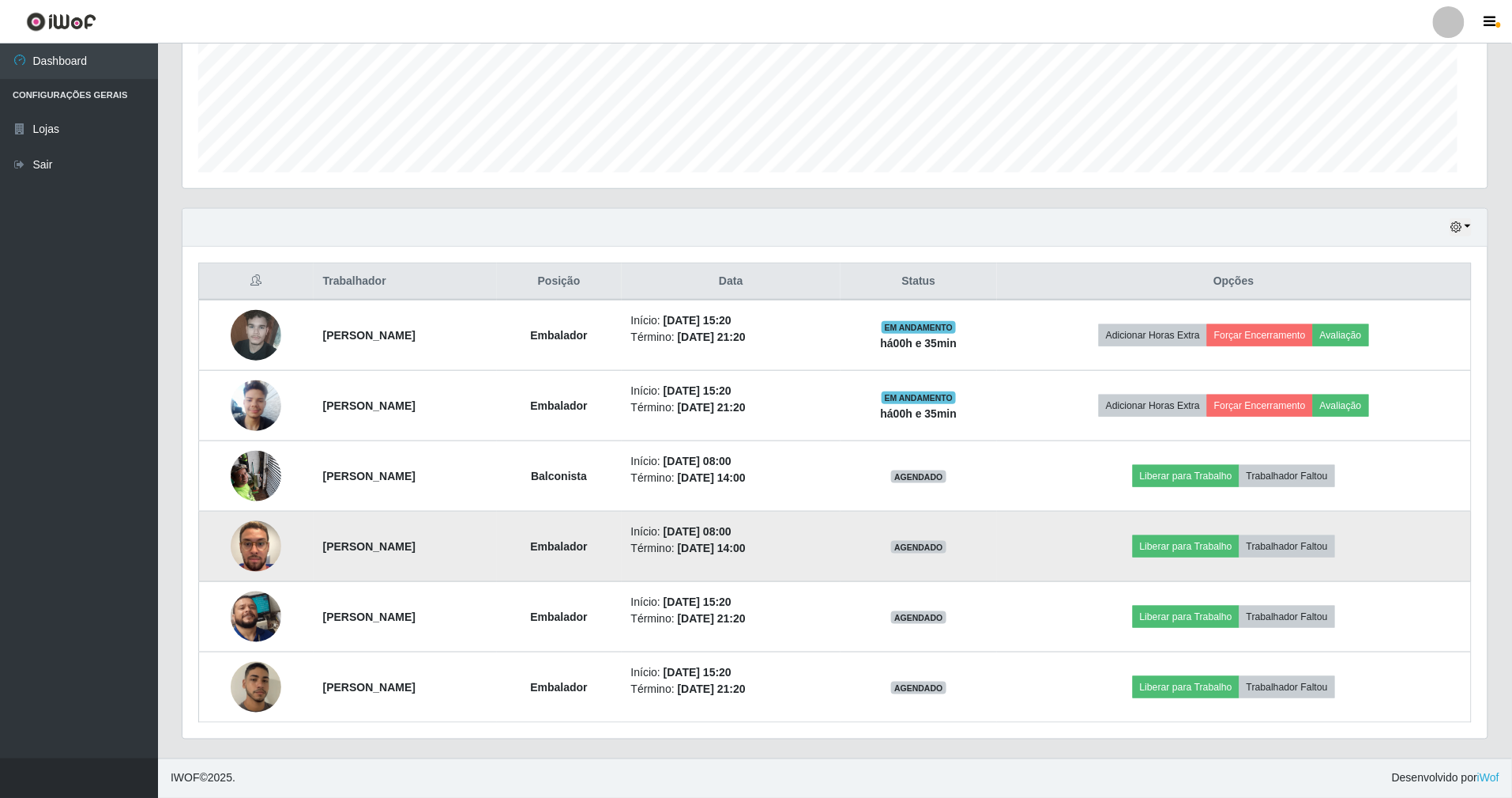
scroll to position [329, 1305]
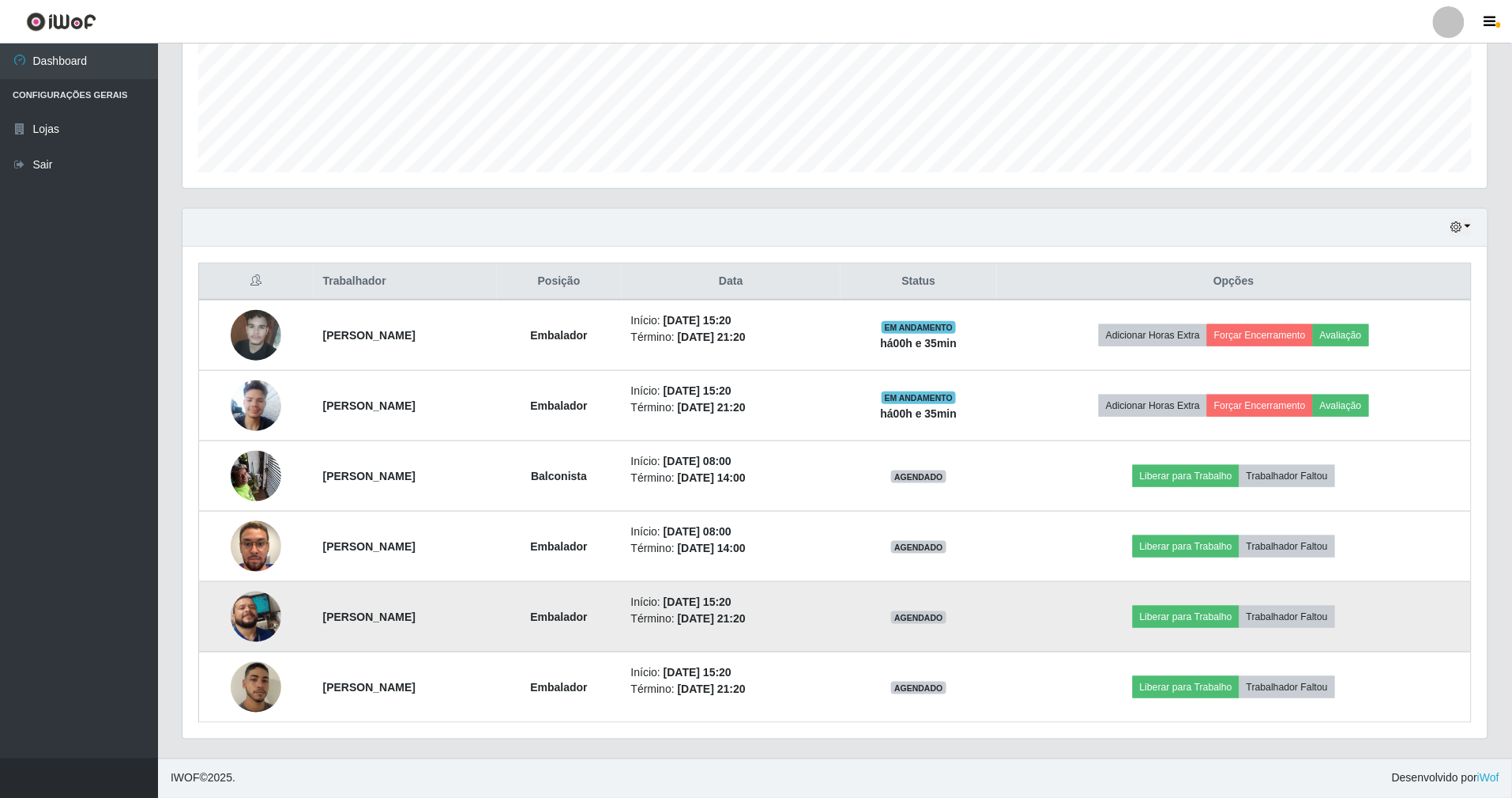
click at [246, 601] on img at bounding box center [256, 616] width 51 height 112
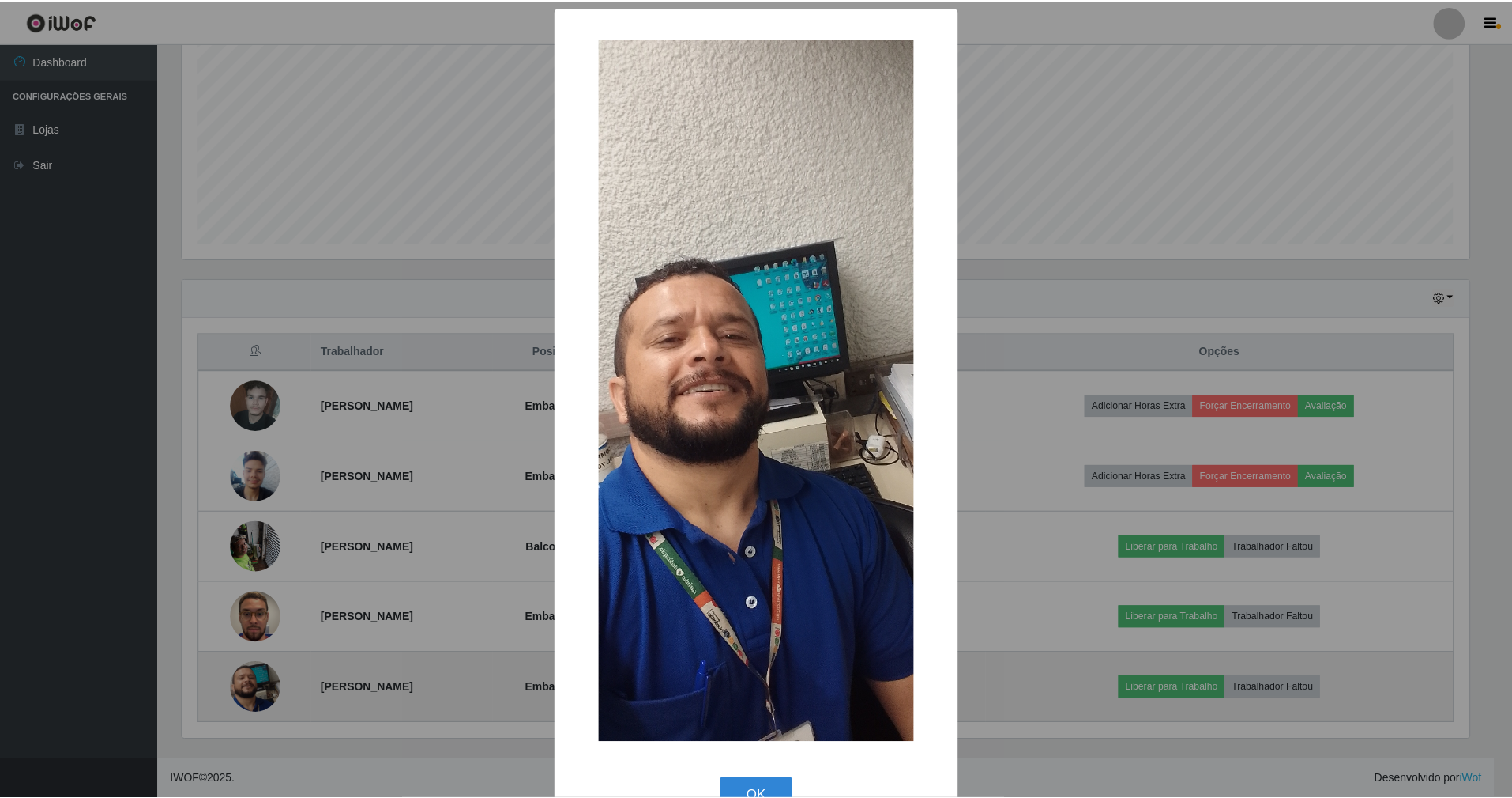
scroll to position [327, 0]
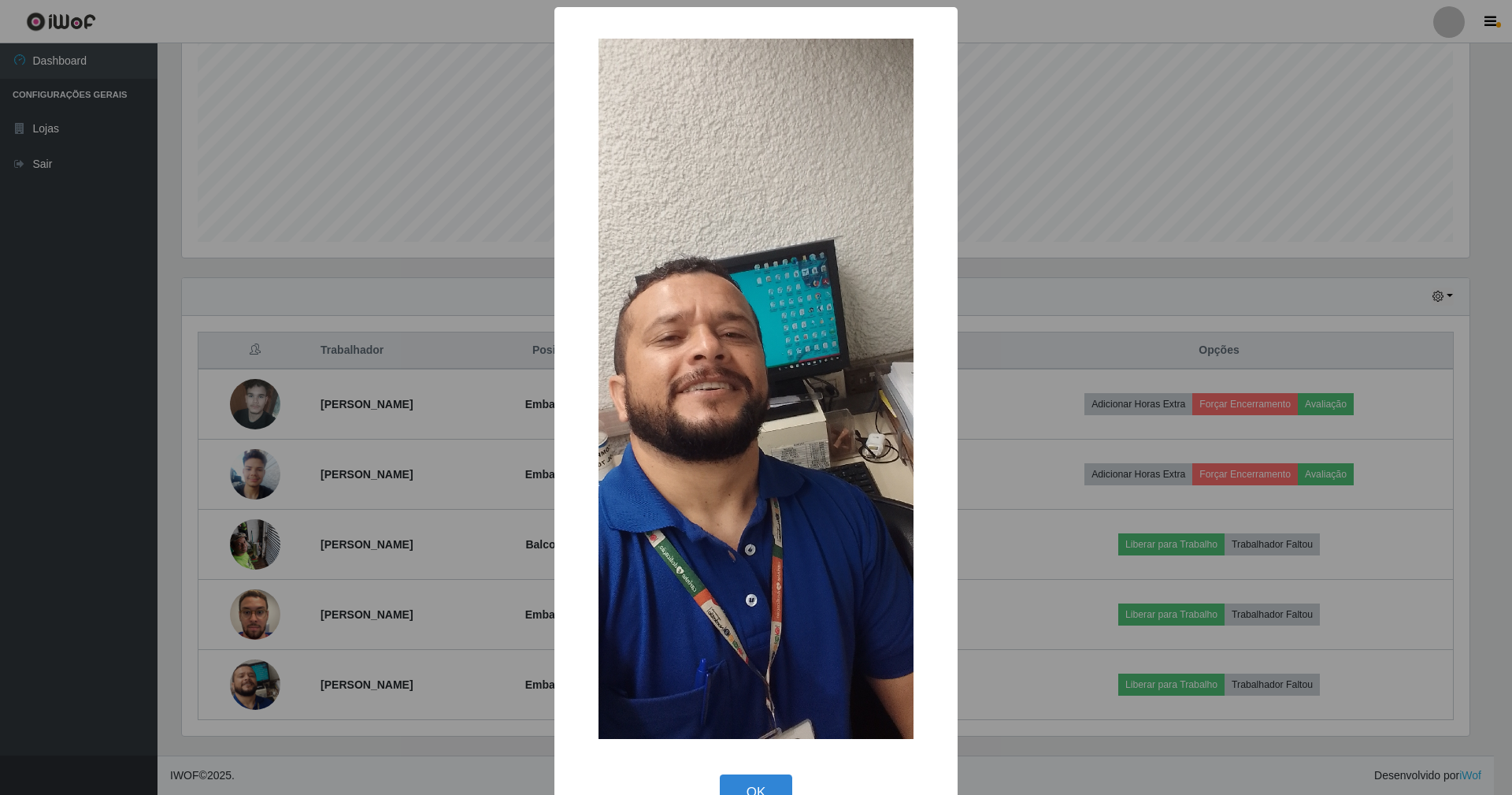
click at [504, 555] on div "× OK Cancel" at bounding box center [756, 398] width 1512 height 795
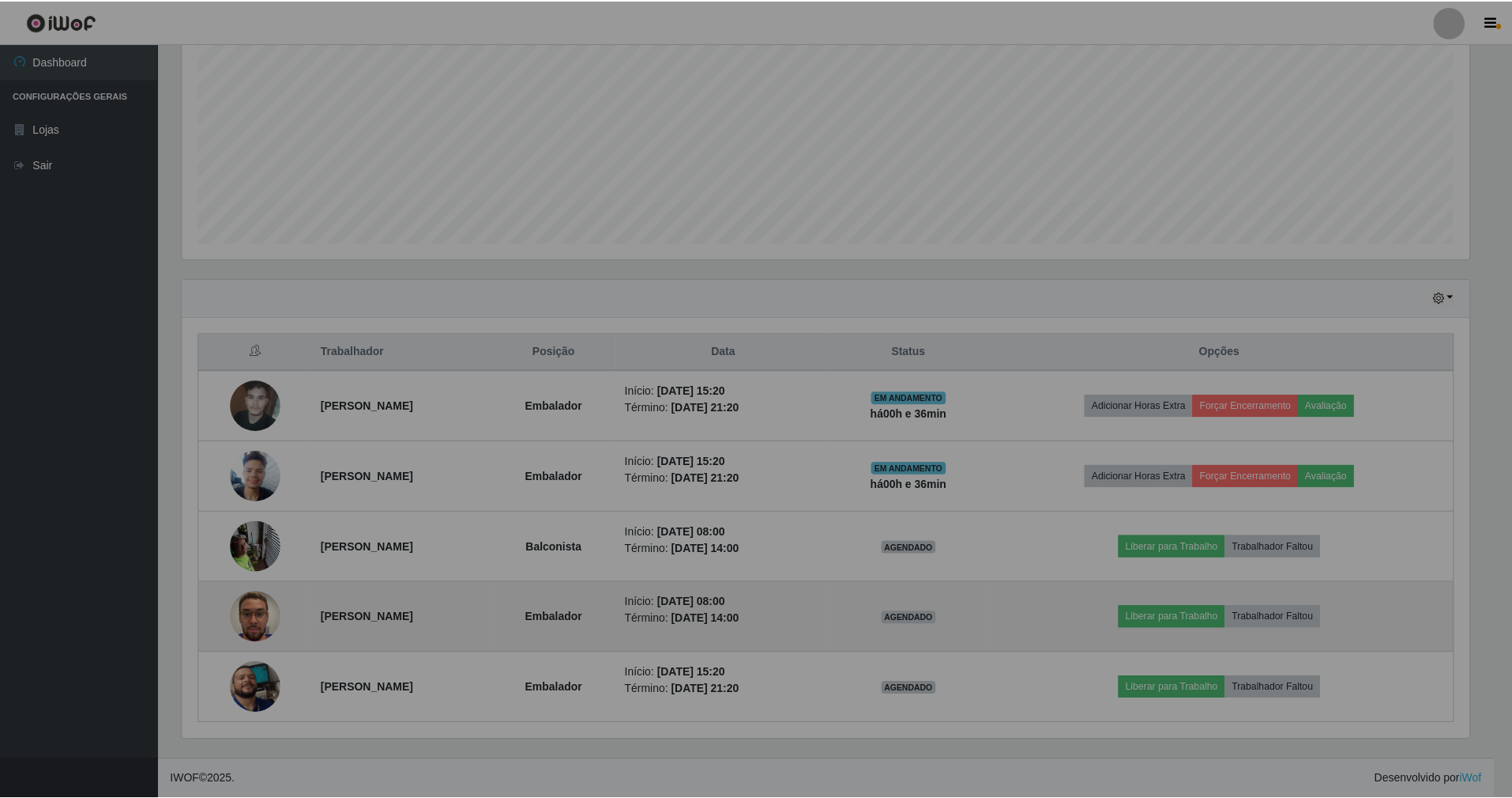
scroll to position [329, 1305]
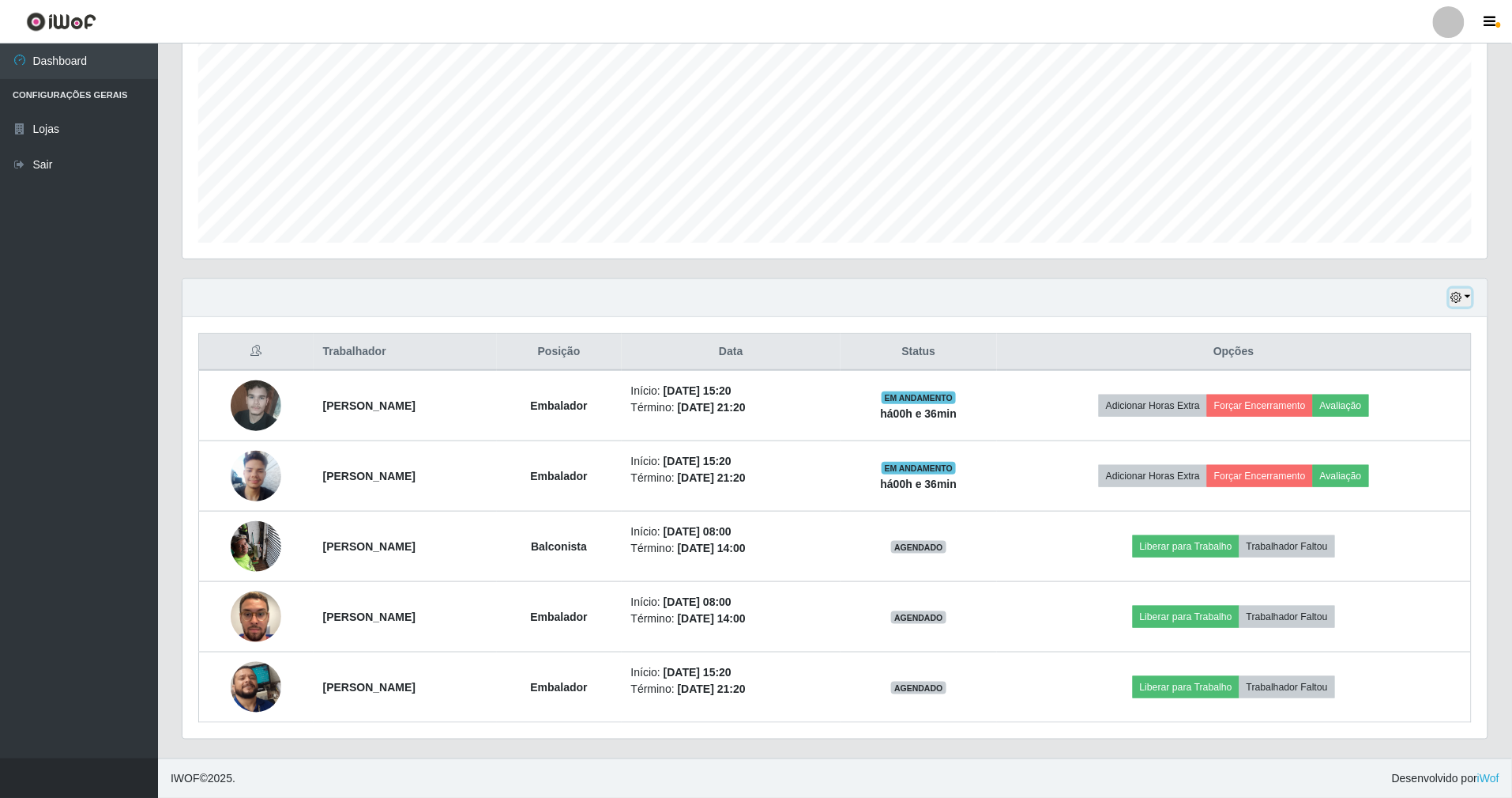
click at [1455, 292] on icon "button" at bounding box center [1455, 296] width 11 height 11
click at [1398, 329] on button "Hoje" at bounding box center [1409, 326] width 125 height 33
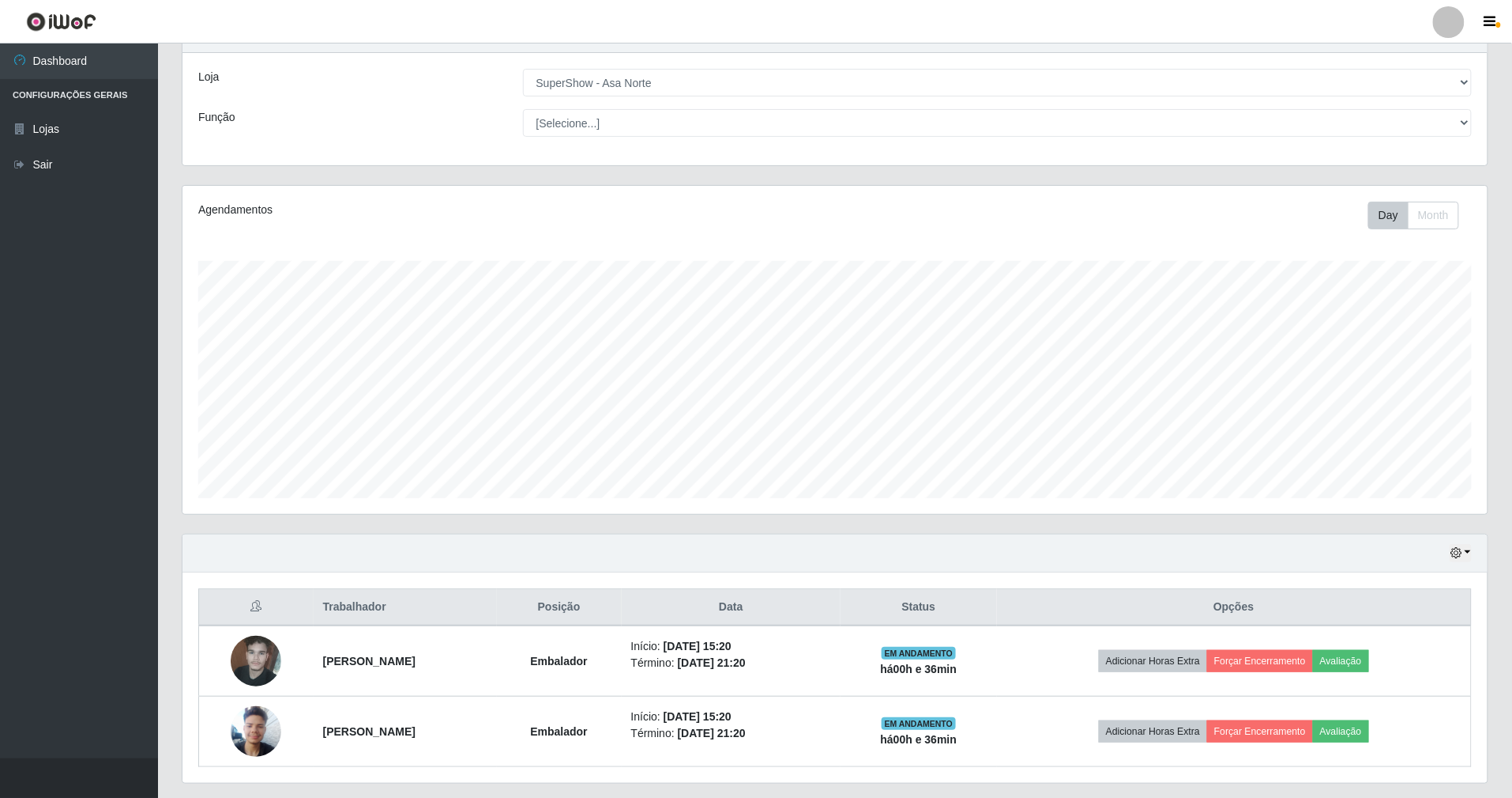
scroll to position [114, 0]
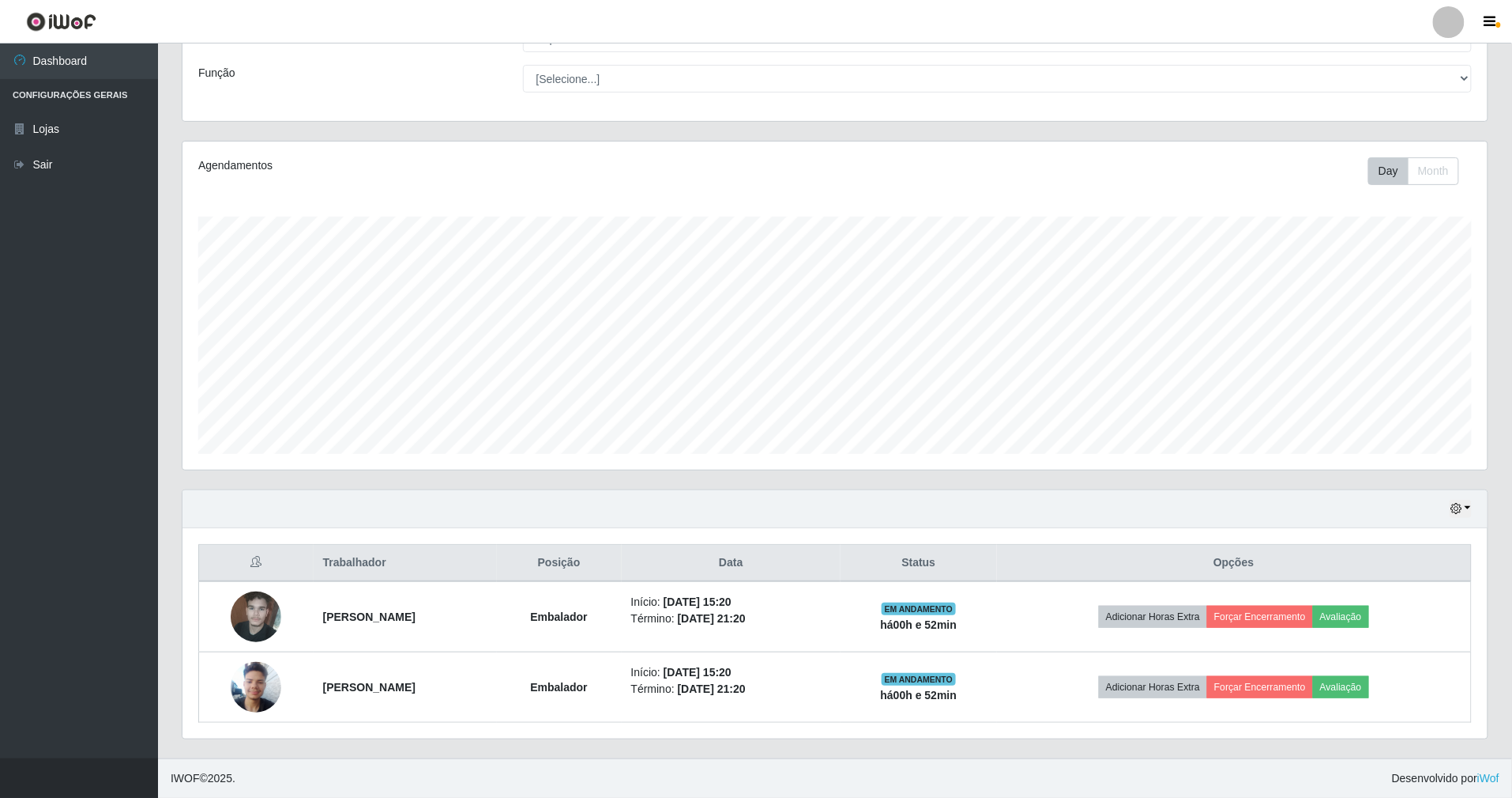
drag, startPoint x: 999, startPoint y: 559, endPoint x: 520, endPoint y: 767, distance: 522.2
click at [997, 560] on th "Status" at bounding box center [919, 563] width 156 height 37
